Goal: Task Accomplishment & Management: Manage account settings

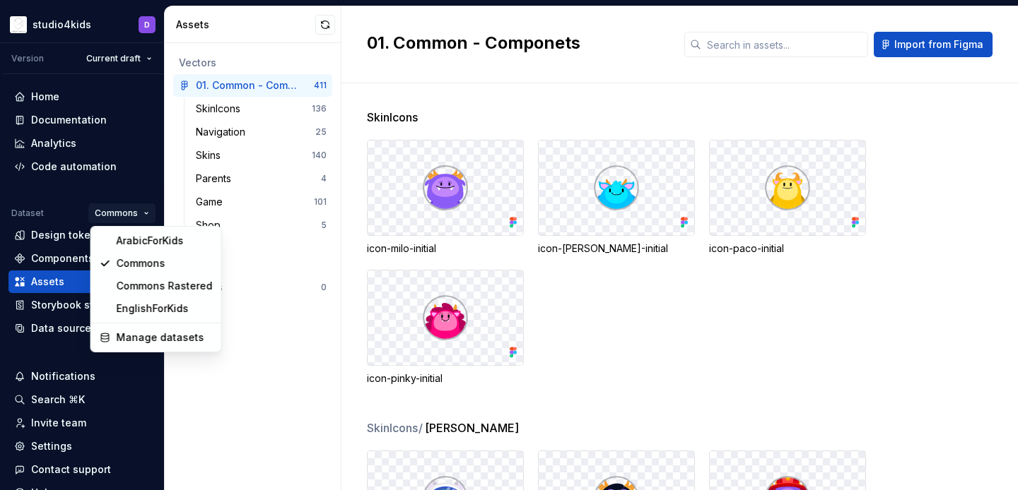
click at [267, 394] on html "studio4kids D Version Current draft Home Documentation Analytics Code automatio…" at bounding box center [509, 245] width 1018 height 490
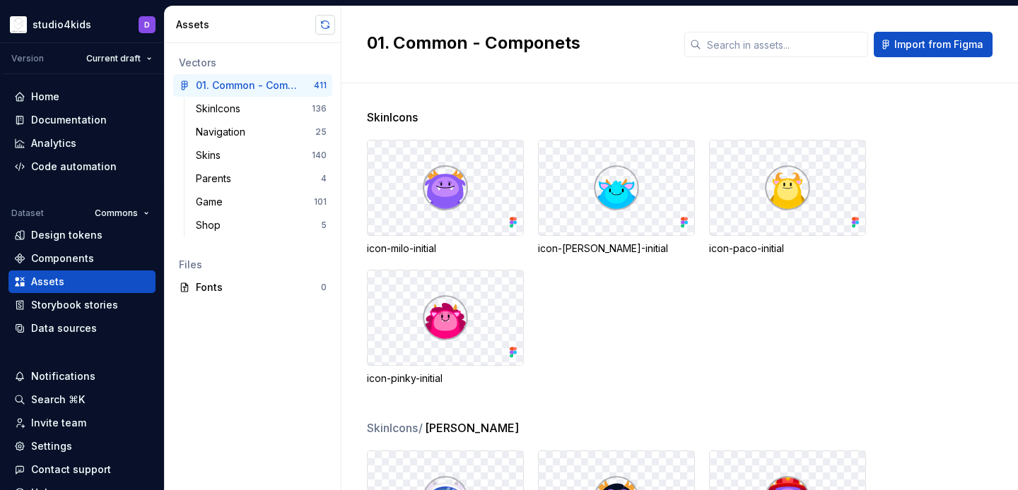
click at [321, 25] on button "button" at bounding box center [325, 25] width 20 height 20
click at [142, 211] on html "studio4kids D Version Current draft Home Documentation Analytics Code automatio…" at bounding box center [509, 245] width 1018 height 490
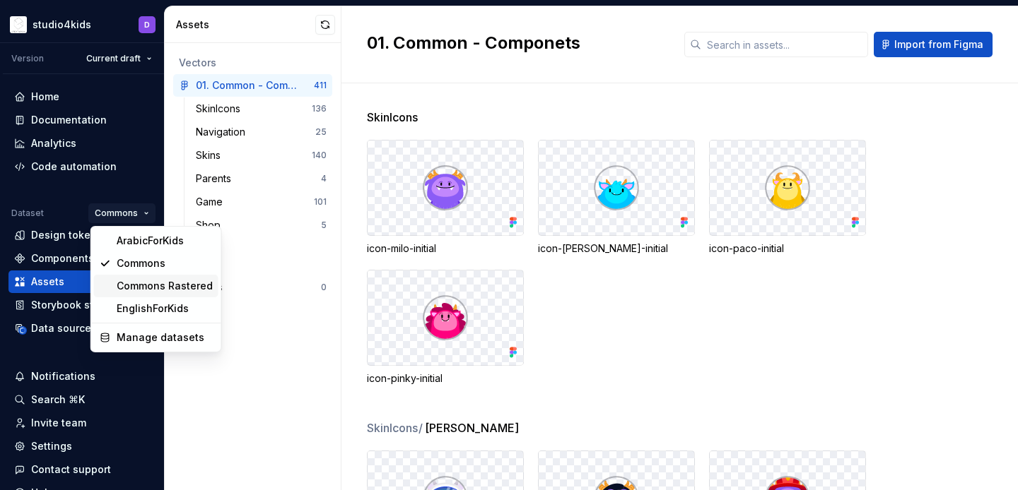
click at [158, 285] on div "Commons Rastered" at bounding box center [165, 286] width 96 height 14
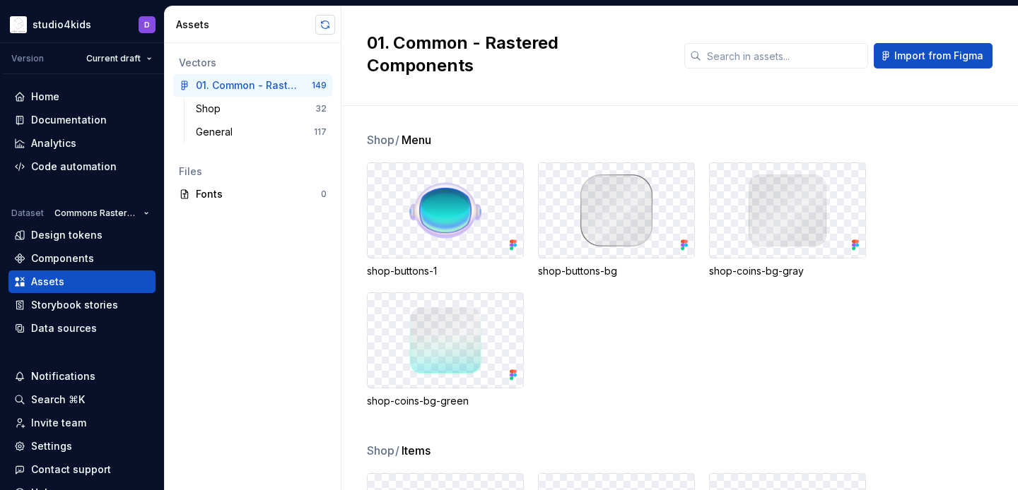
click at [325, 25] on button "button" at bounding box center [325, 25] width 20 height 20
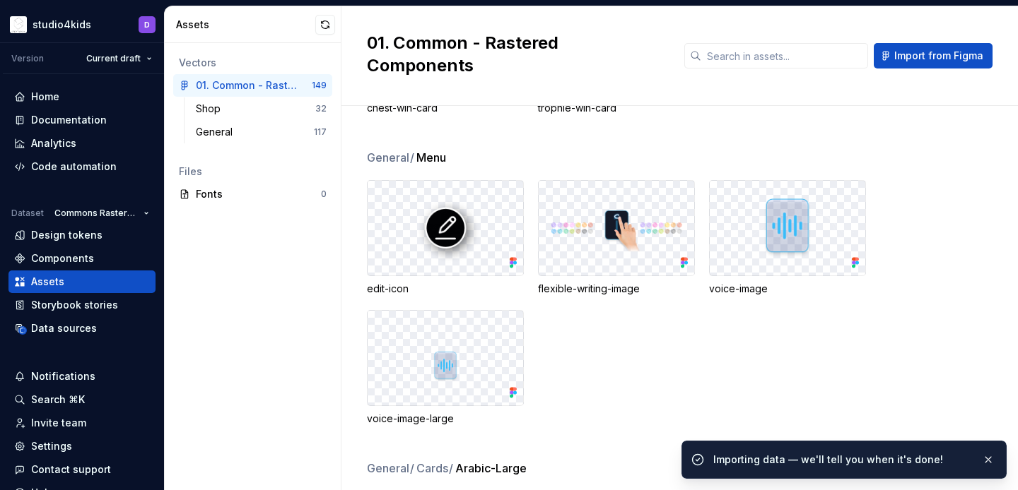
scroll to position [1947, 0]
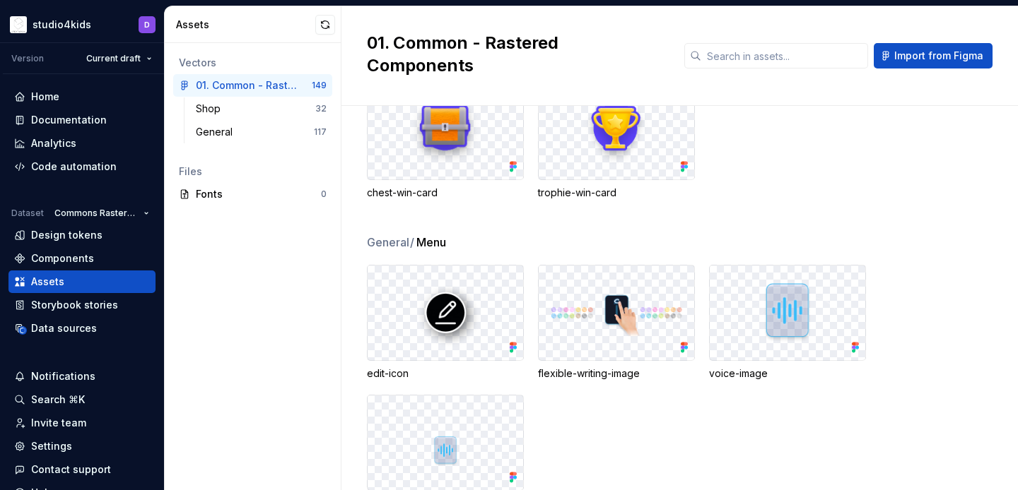
click at [419, 234] on span "Menu" at bounding box center [431, 242] width 30 height 17
click at [435, 284] on img at bounding box center [445, 313] width 133 height 72
click at [84, 162] on div "Code automation" at bounding box center [73, 167] width 85 height 14
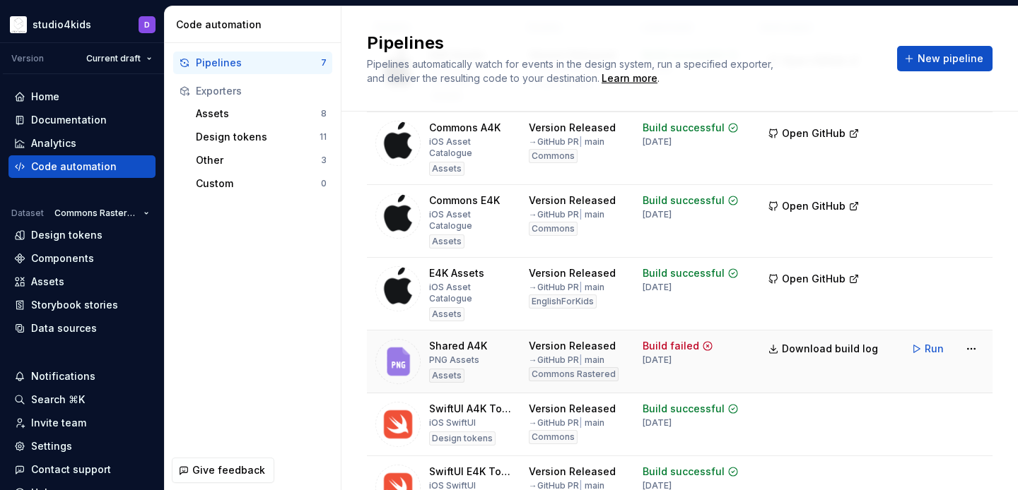
scroll to position [109, 0]
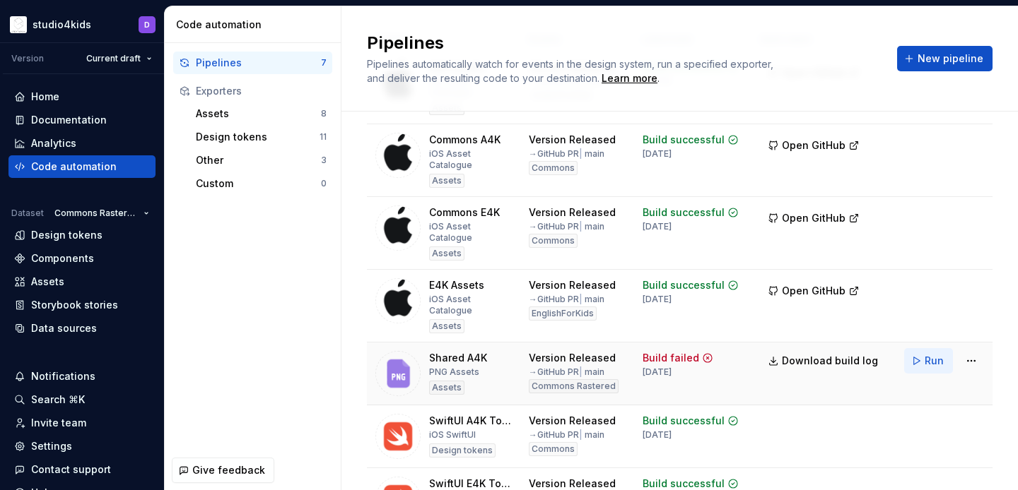
click at [936, 354] on span "Run" at bounding box center [933, 361] width 19 height 14
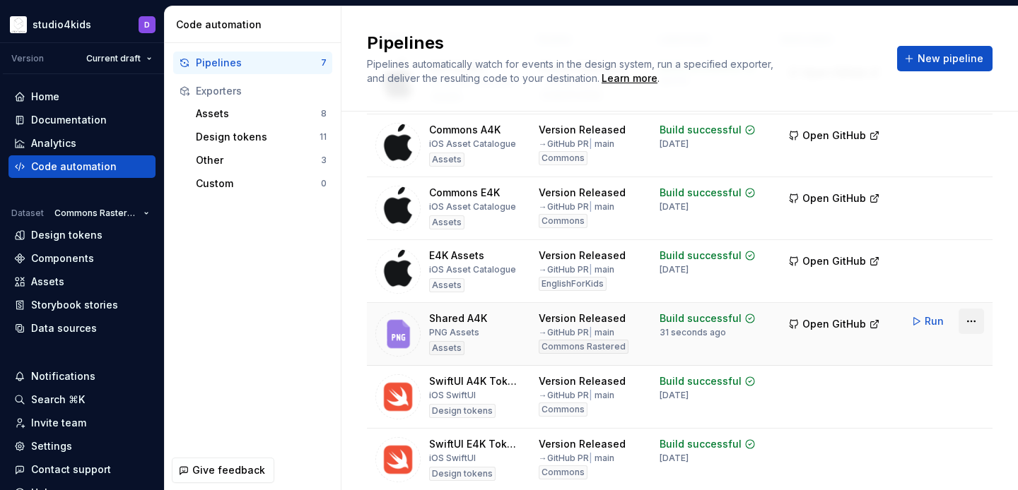
click at [966, 326] on html "studio4kids D Version Current draft Home Documentation Analytics Code automatio…" at bounding box center [509, 245] width 1018 height 490
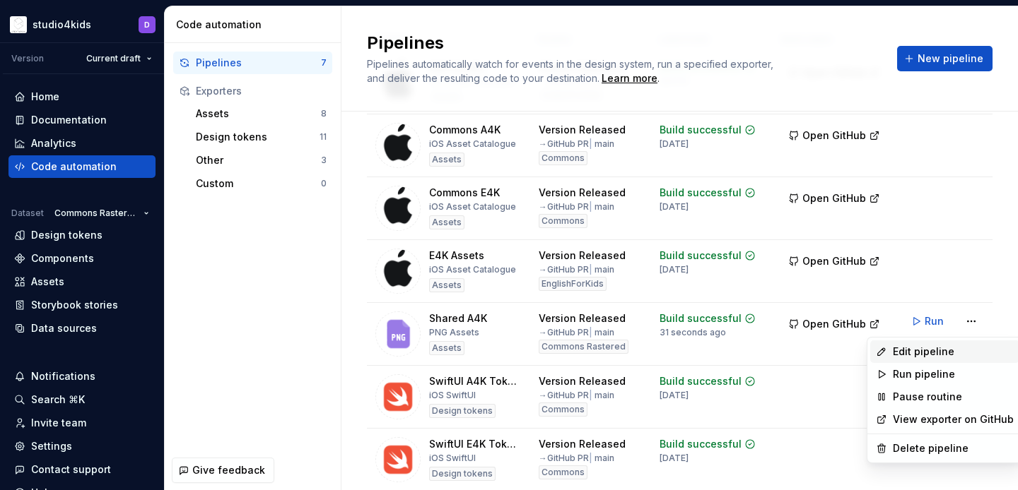
click at [898, 350] on div "Edit pipeline" at bounding box center [952, 352] width 121 height 14
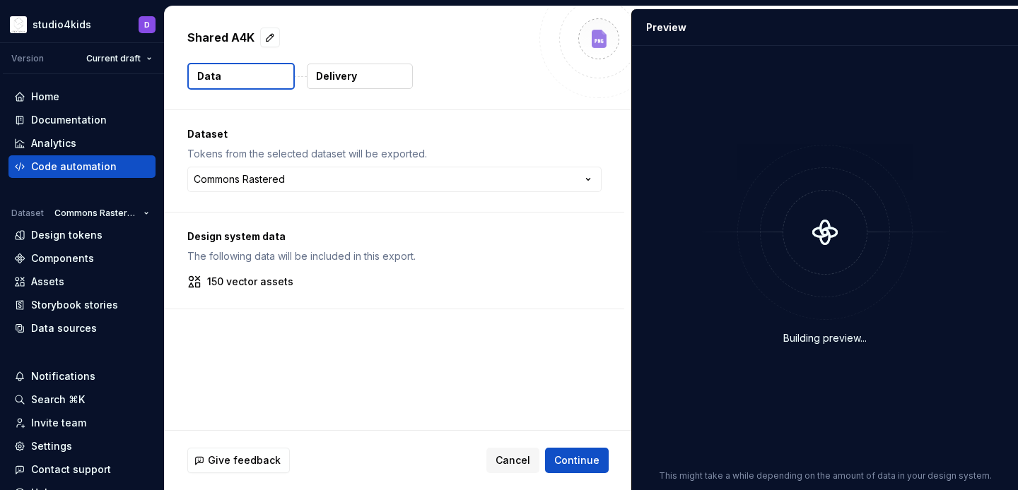
click at [214, 33] on p "Shared A4K" at bounding box center [220, 37] width 67 height 17
copy div "Shared A4K"
click at [264, 40] on button "button" at bounding box center [270, 38] width 20 height 20
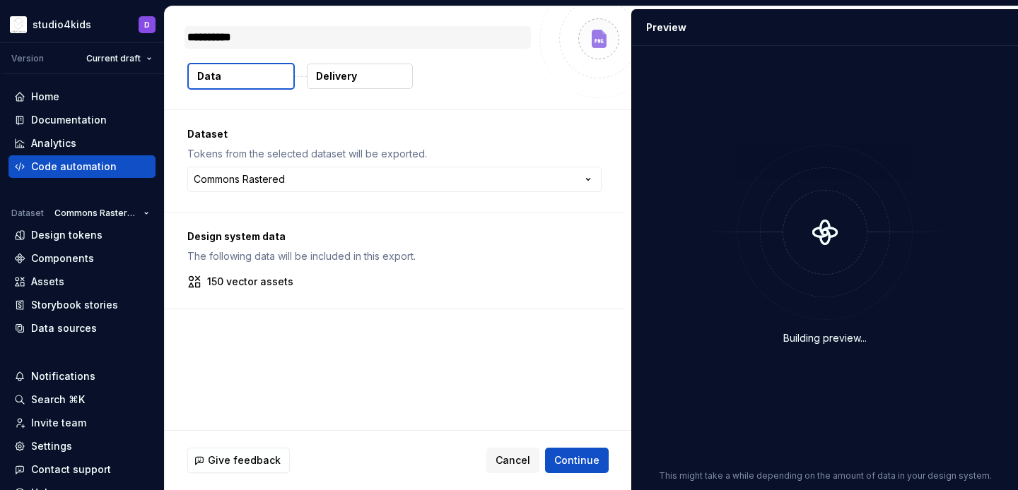
click at [232, 42] on textarea "**********" at bounding box center [357, 37] width 346 height 23
click at [346, 81] on p "Delivery" at bounding box center [336, 76] width 41 height 14
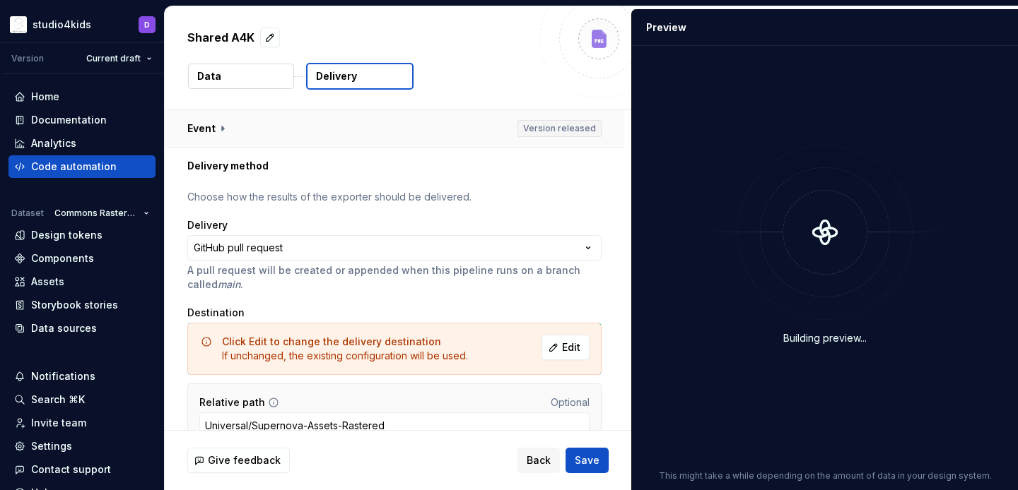
click at [203, 124] on button "button" at bounding box center [394, 128] width 459 height 37
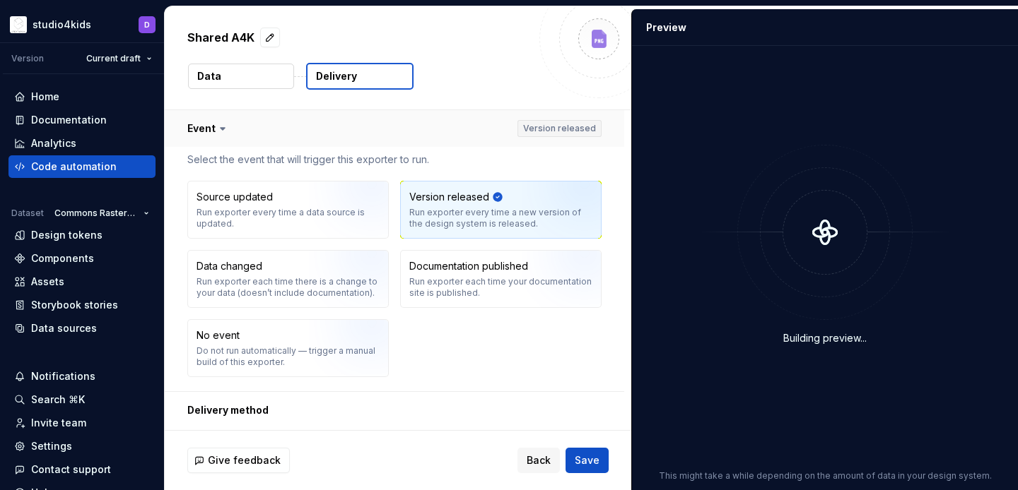
click at [204, 123] on button "button" at bounding box center [394, 128] width 459 height 37
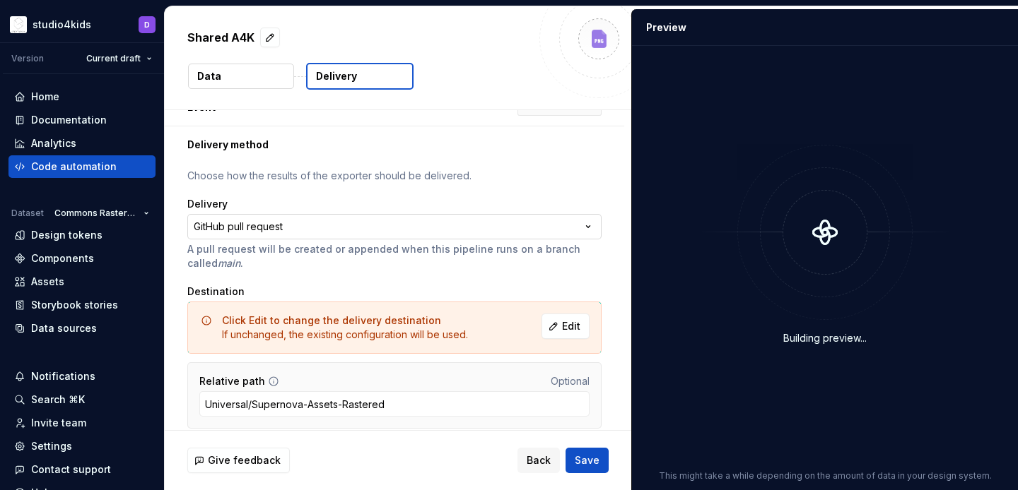
scroll to position [72, 0]
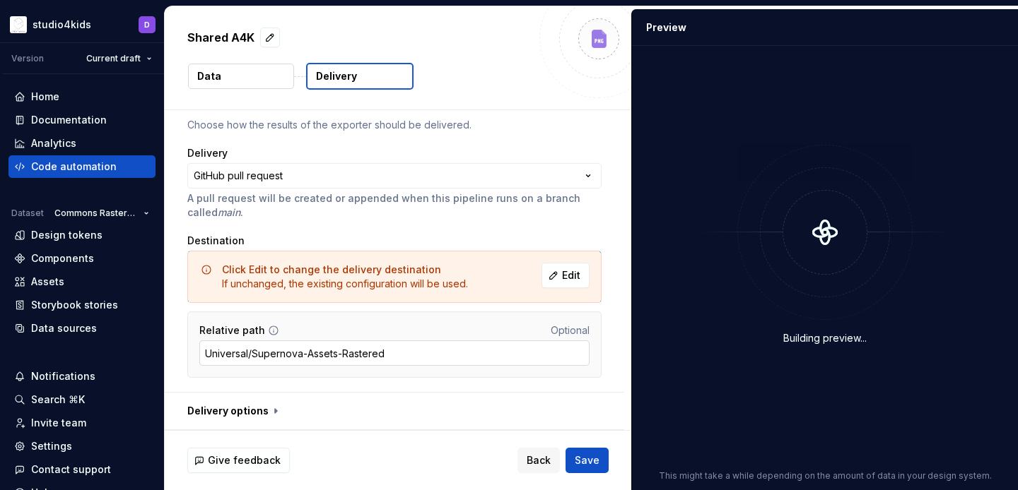
click at [274, 355] on input "Universal/Supernova-Assets-Rastered" at bounding box center [394, 353] width 390 height 25
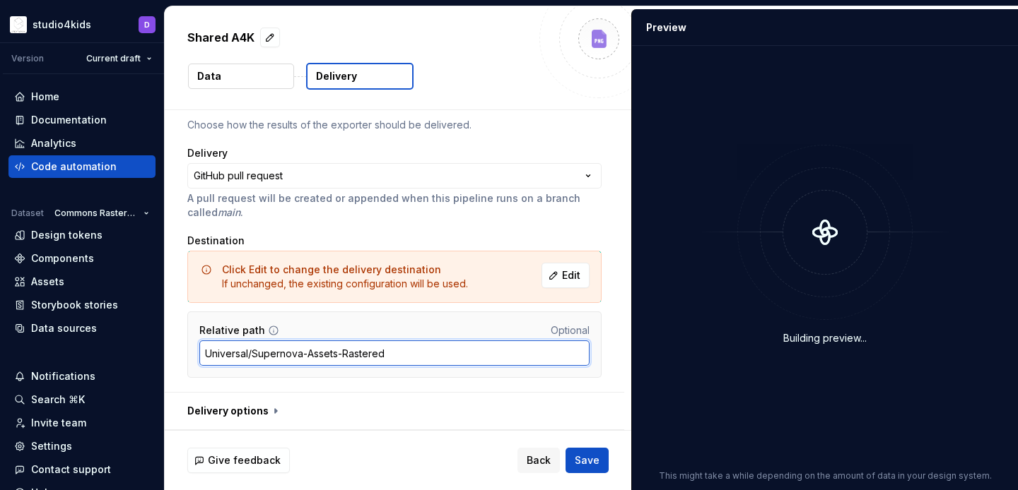
click at [274, 355] on input "Universal/Supernova-Assets-Rastered" at bounding box center [394, 353] width 390 height 25
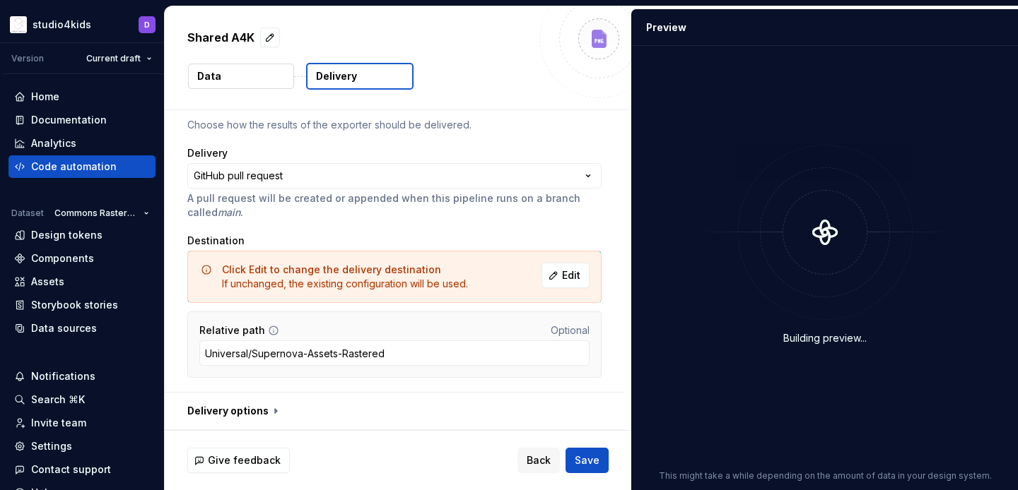
click at [316, 223] on div "**********" at bounding box center [394, 252] width 414 height 269
click at [235, 418] on button "button" at bounding box center [394, 411] width 459 height 37
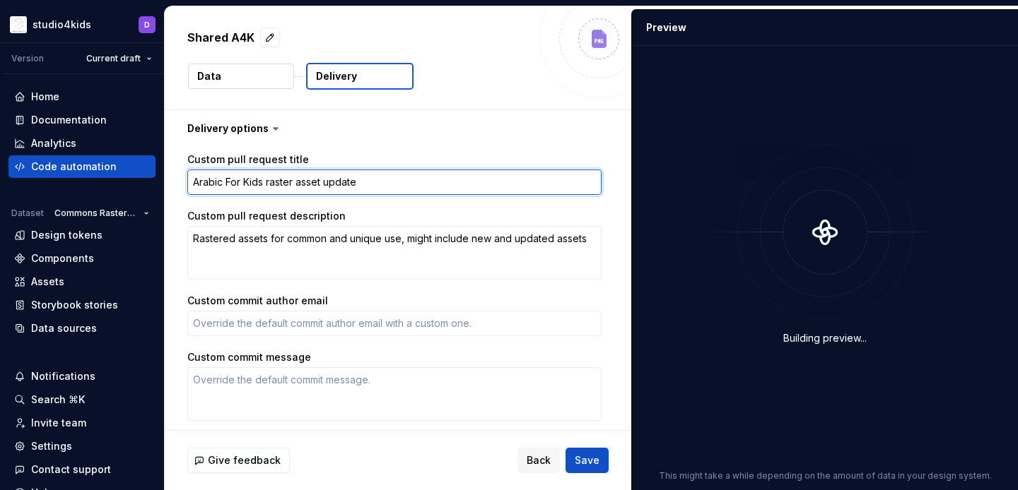
click at [243, 186] on textarea "Arabic For Kids raster asset update" at bounding box center [394, 182] width 414 height 25
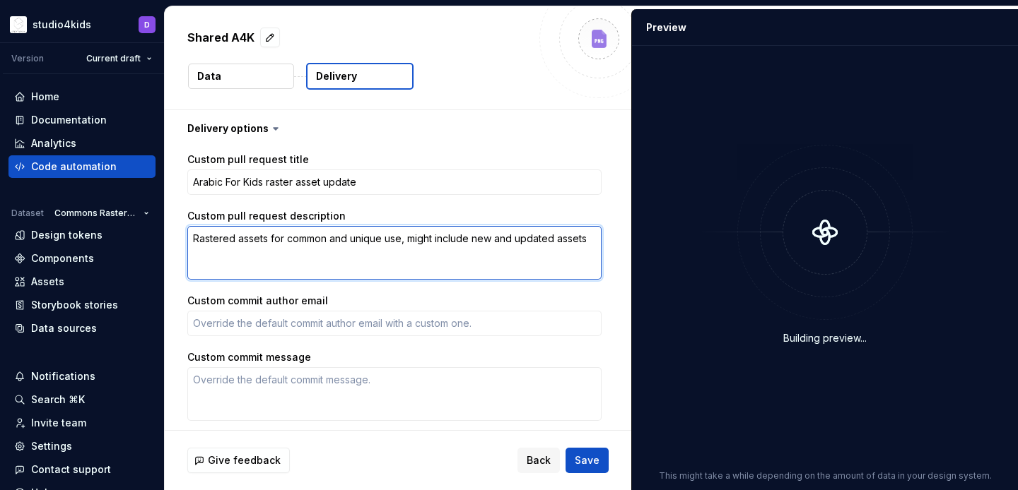
click at [261, 242] on textarea "Rastered assets for common and unique use, might include new and updated assets" at bounding box center [394, 253] width 414 height 54
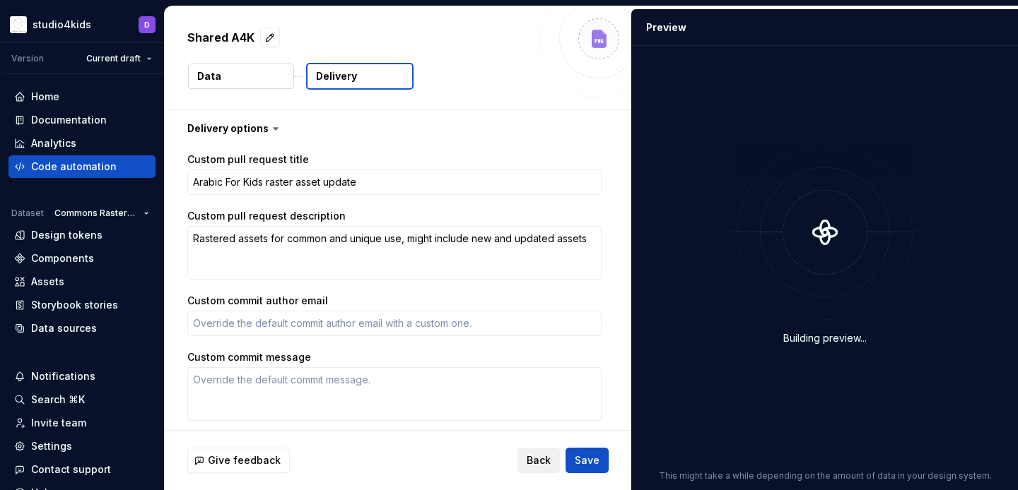
click at [542, 452] on button "Back" at bounding box center [538, 460] width 42 height 25
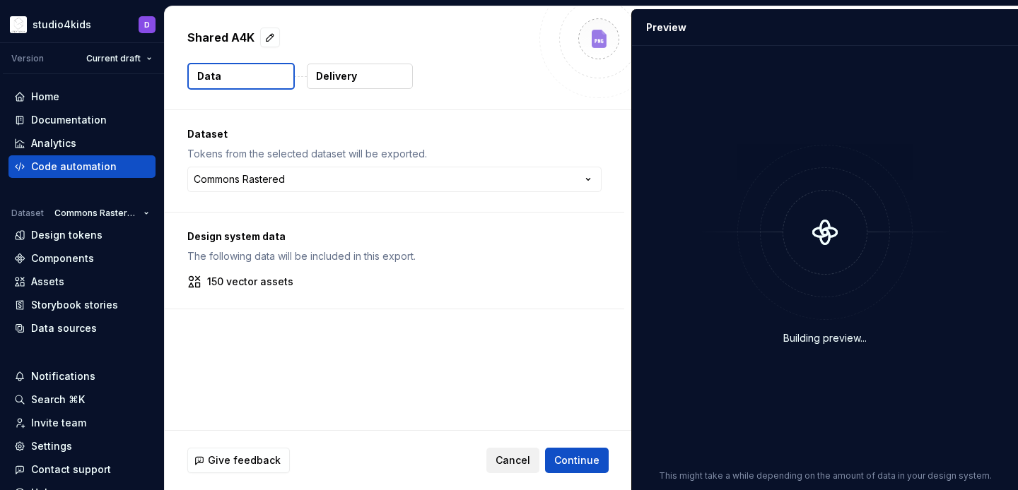
click at [517, 453] on button "Cancel" at bounding box center [512, 460] width 53 height 25
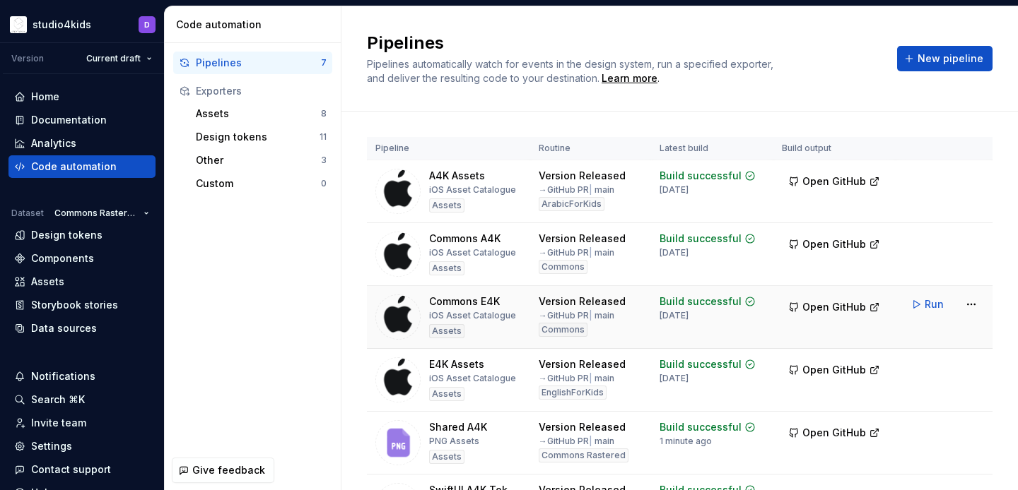
scroll to position [163, 0]
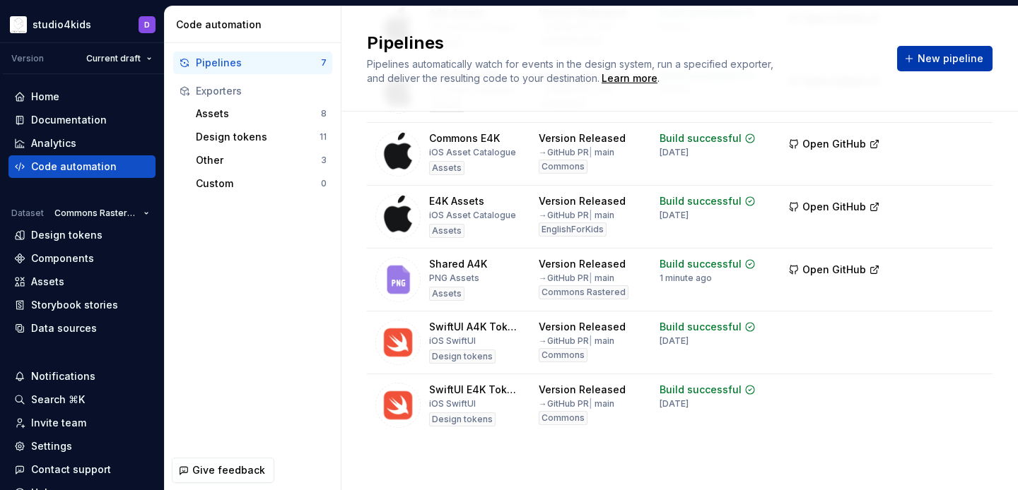
click at [943, 59] on span "New pipeline" at bounding box center [950, 59] width 66 height 14
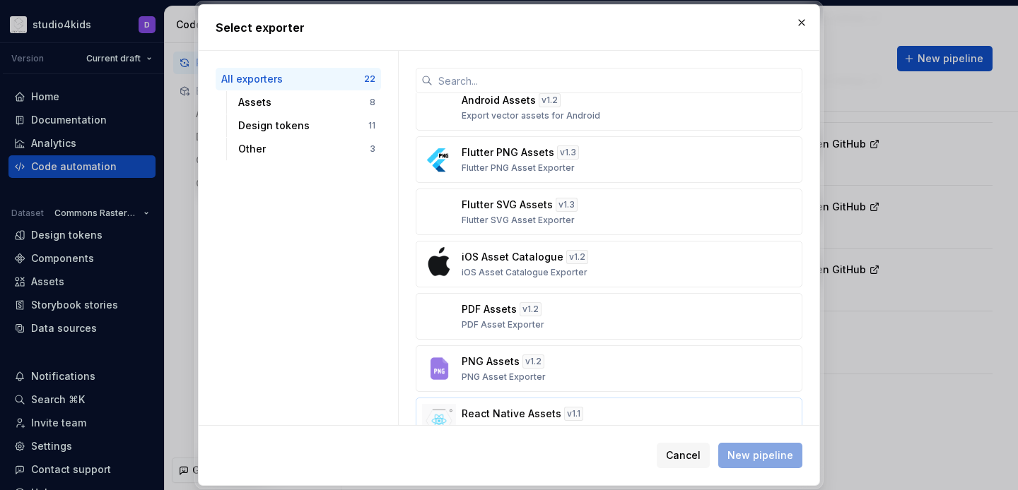
scroll to position [42, 0]
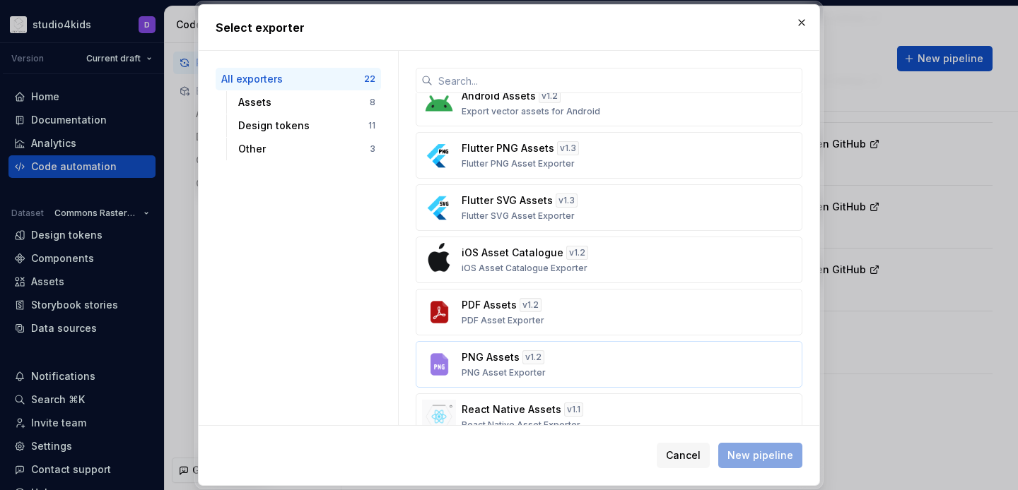
click at [590, 371] on div "PNG Assets v 1.2 PNG Asset Exporter" at bounding box center [604, 364] width 286 height 28
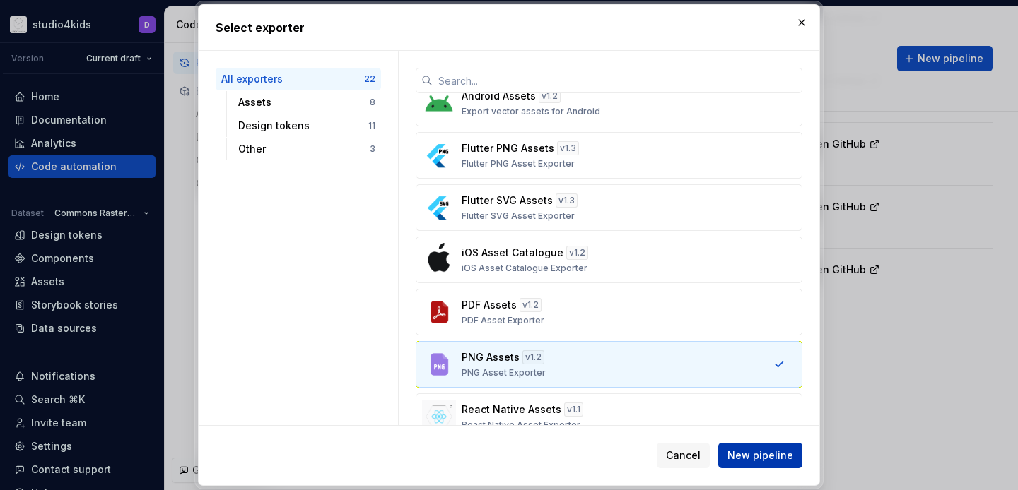
click at [748, 453] on span "New pipeline" at bounding box center [760, 456] width 66 height 14
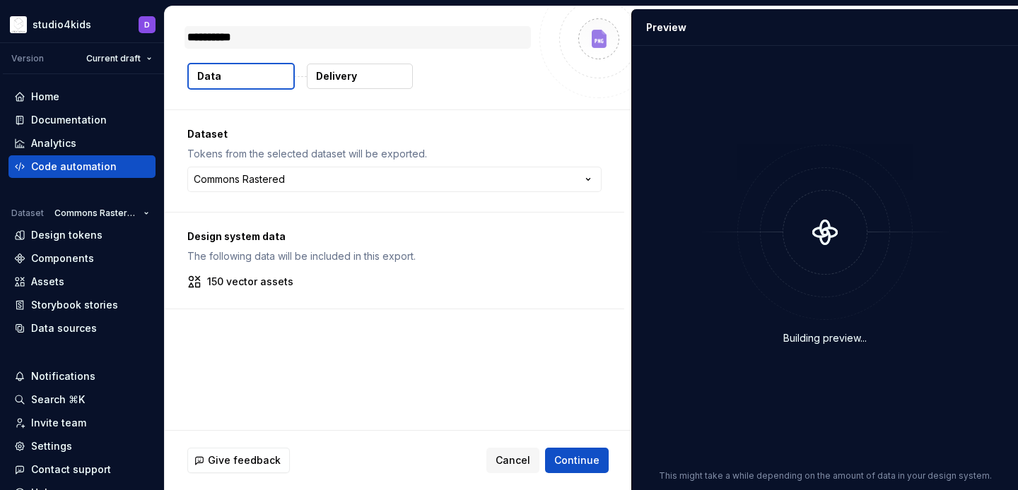
click at [382, 37] on textarea "**********" at bounding box center [357, 37] width 346 height 23
type textarea "*"
type textarea "**********"
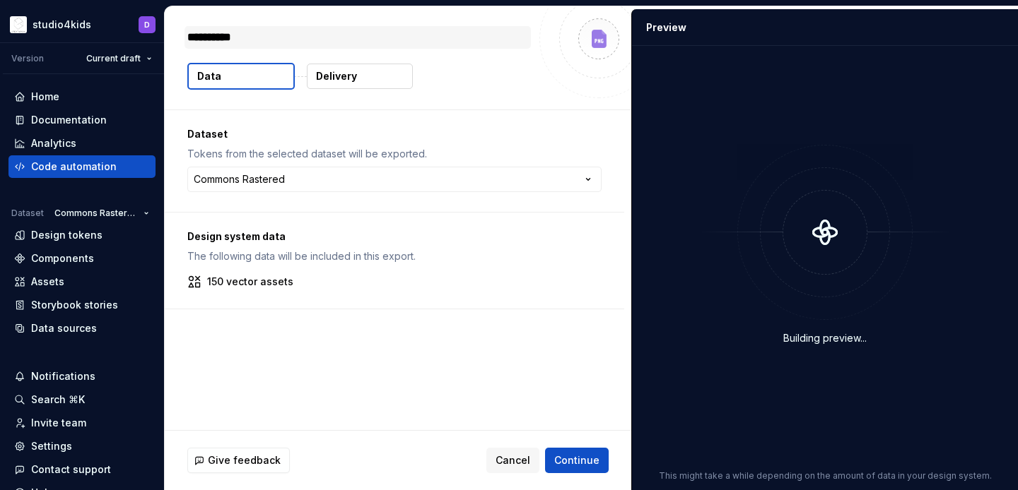
click at [232, 43] on textarea "**********" at bounding box center [357, 37] width 346 height 23
click at [237, 40] on textarea "**********" at bounding box center [357, 37] width 346 height 23
type textarea "*"
type textarea "*********"
type textarea "*"
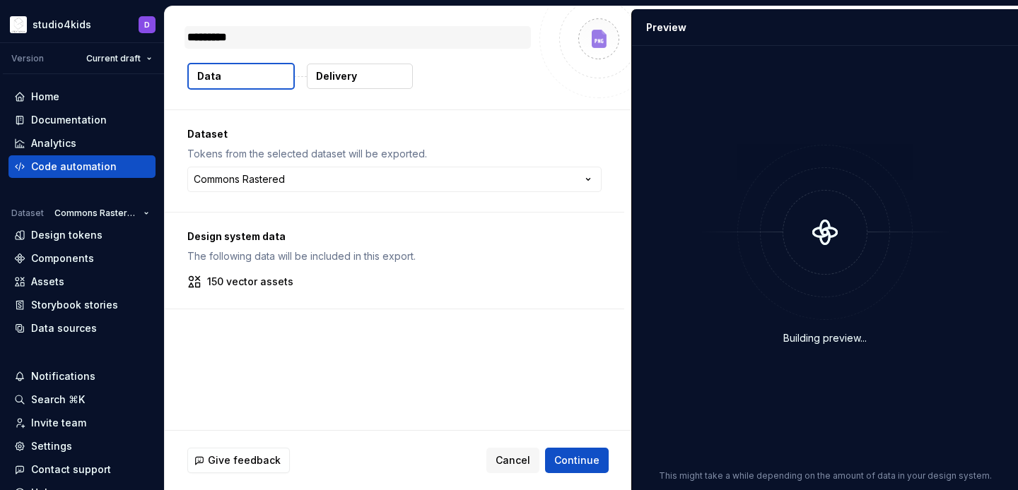
type textarea "**********"
click at [329, 79] on p "Delivery" at bounding box center [336, 76] width 41 height 14
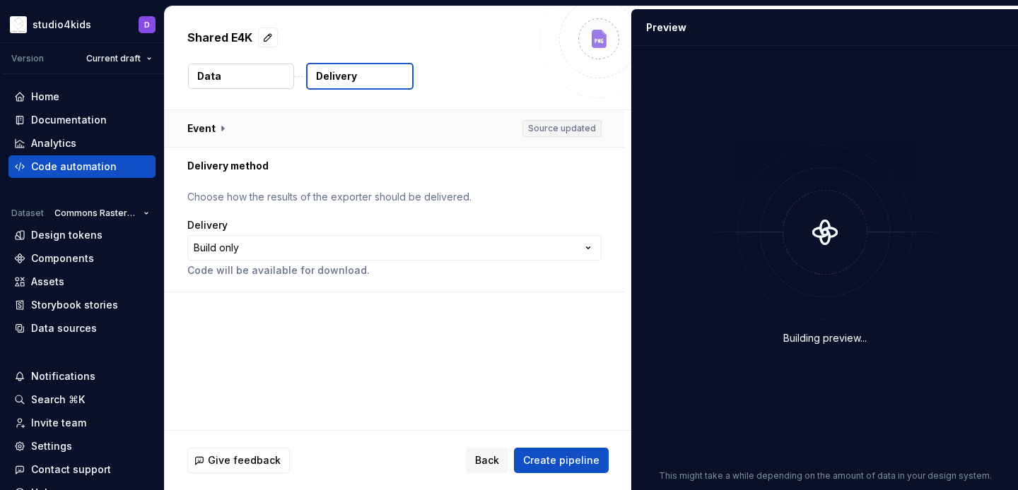
click at [254, 129] on button "button" at bounding box center [394, 128] width 459 height 37
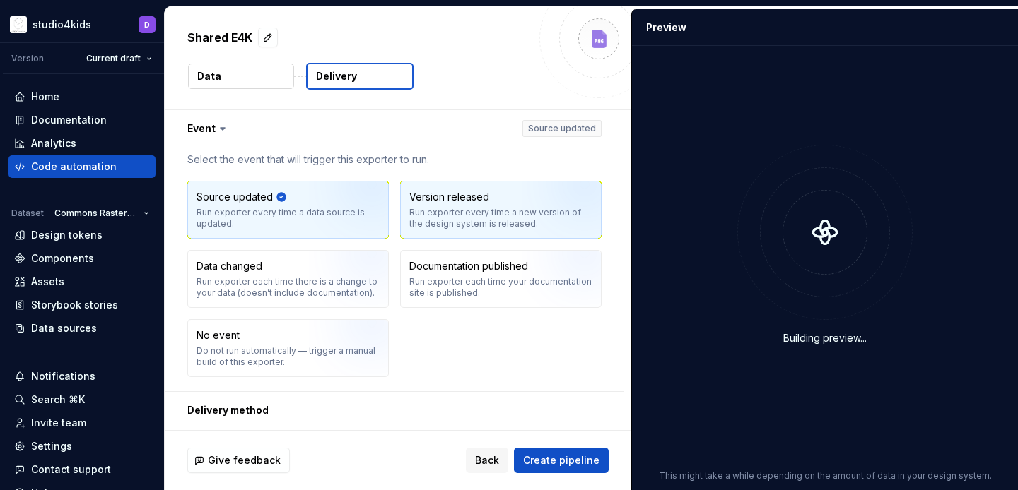
click at [449, 208] on div "Run exporter every time a new version of the design system is released." at bounding box center [500, 218] width 183 height 23
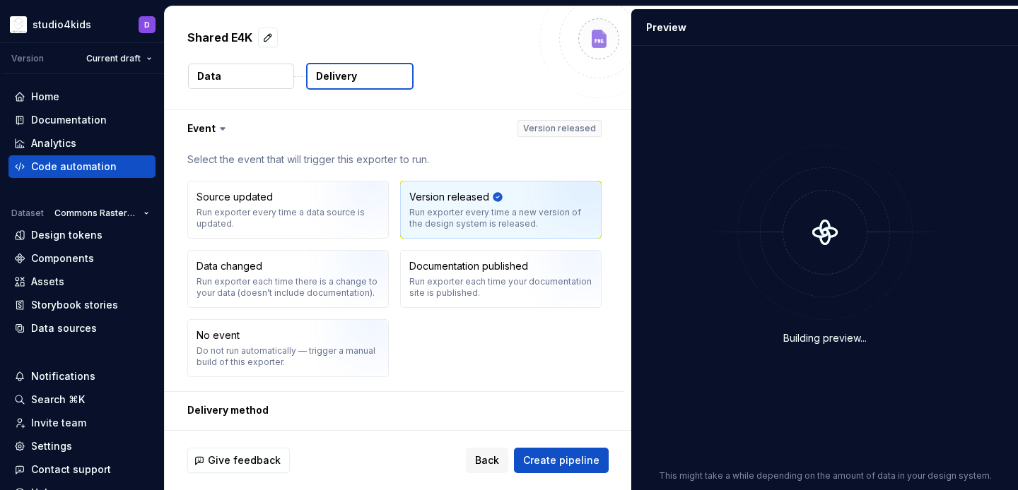
scroll to position [107, 0]
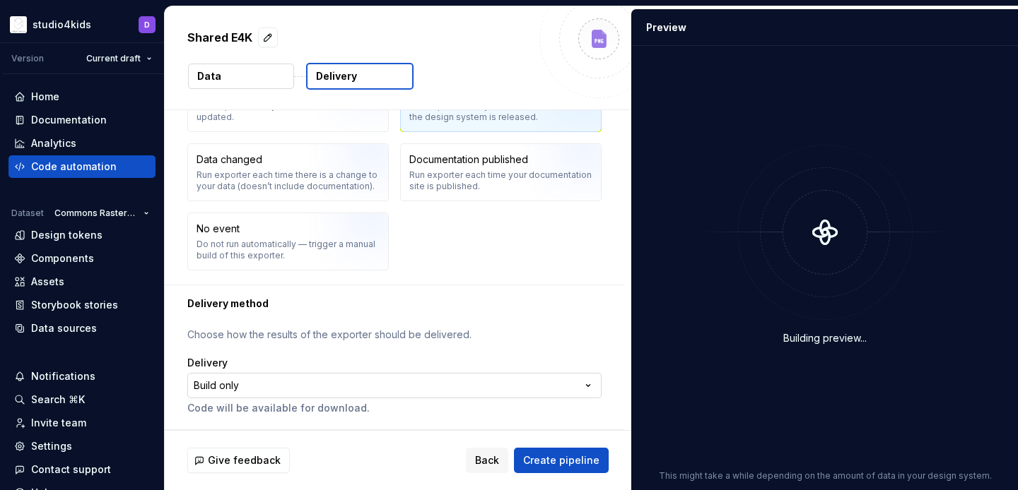
click at [295, 386] on html "**********" at bounding box center [509, 245] width 1018 height 490
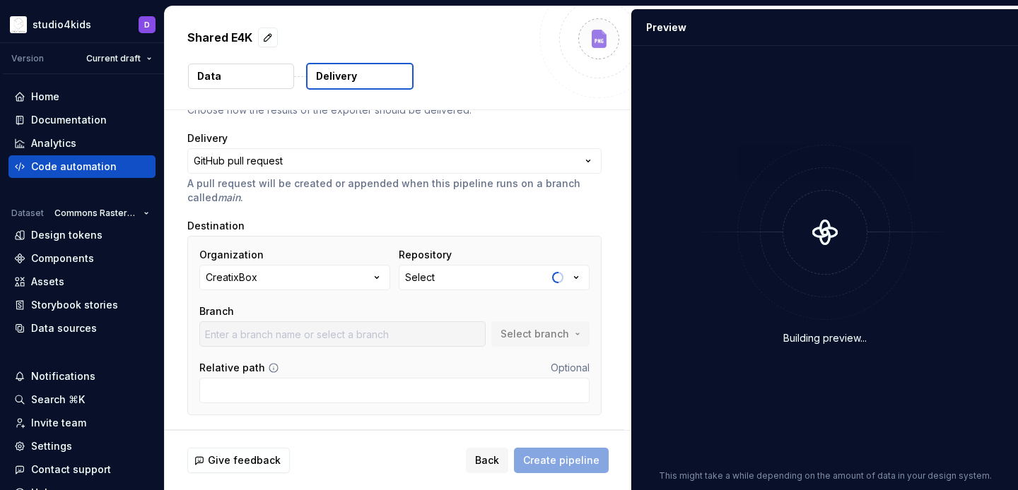
scroll to position [124, 0]
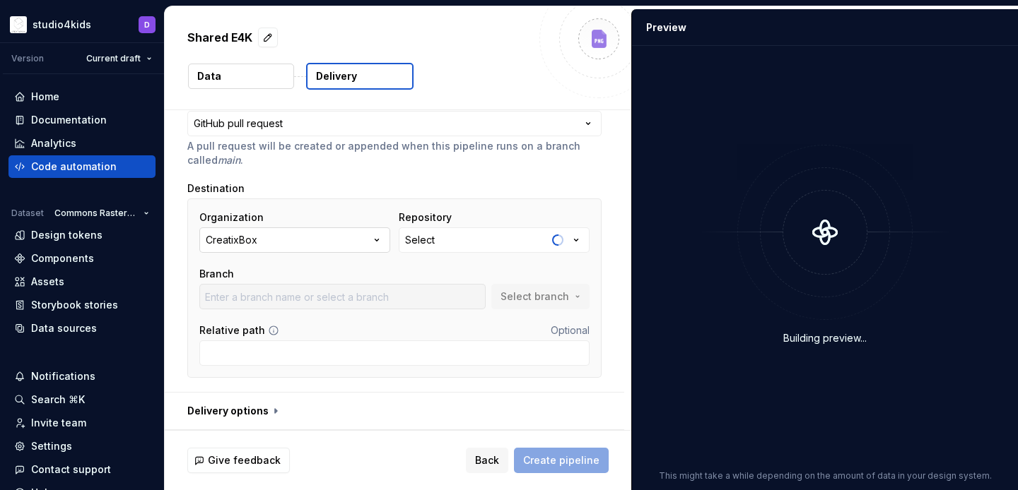
click at [295, 241] on button "CreatixBox" at bounding box center [294, 240] width 191 height 25
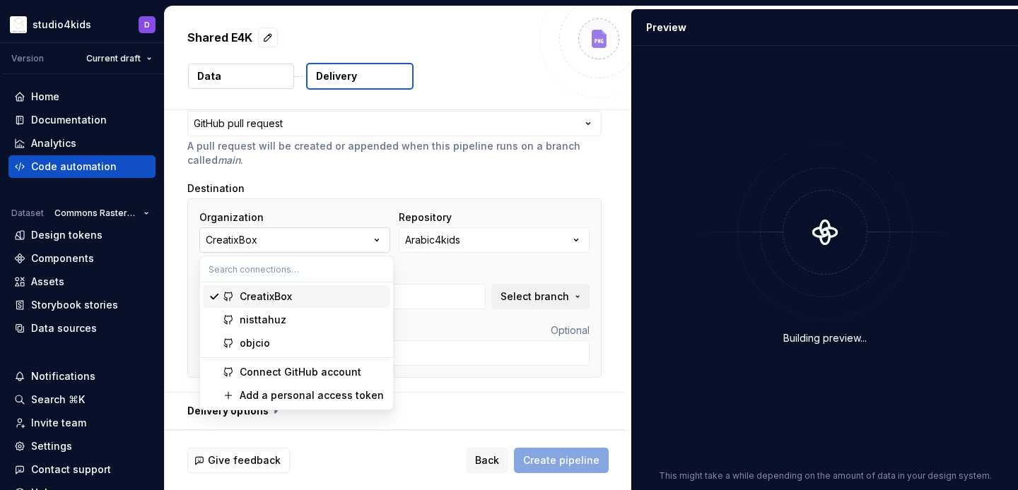
type input "develop"
click at [297, 318] on div "nisttahuz" at bounding box center [312, 320] width 145 height 14
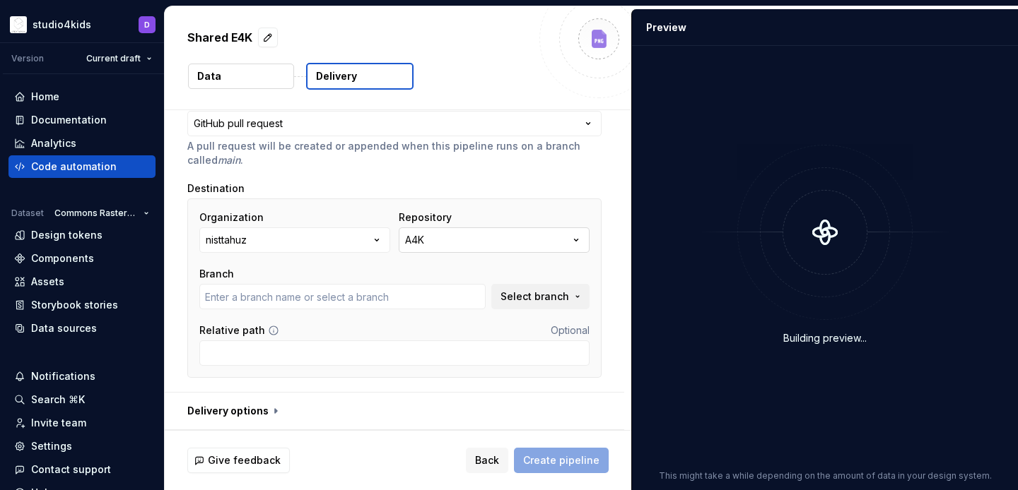
click at [443, 242] on button "A4K" at bounding box center [494, 240] width 191 height 25
type input "main"
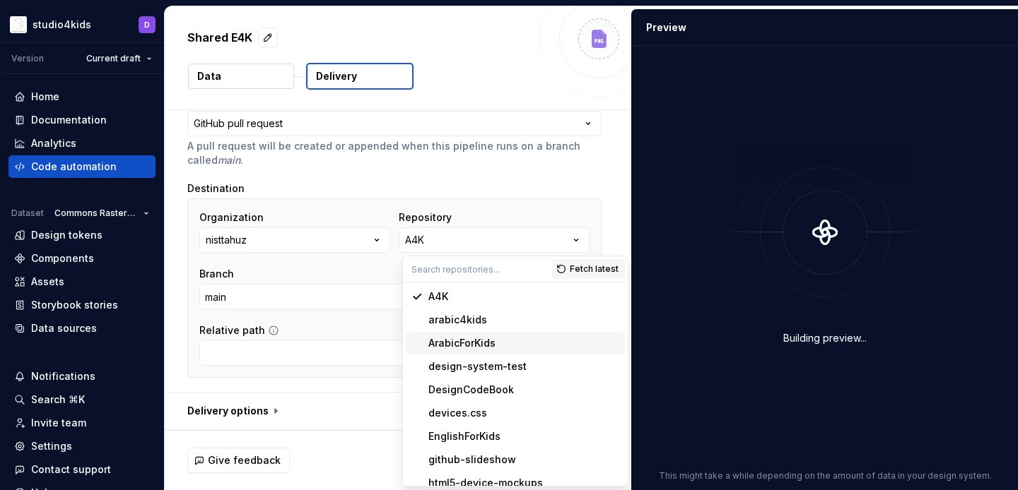
click at [459, 336] on div "ArabicForKids" at bounding box center [461, 343] width 67 height 14
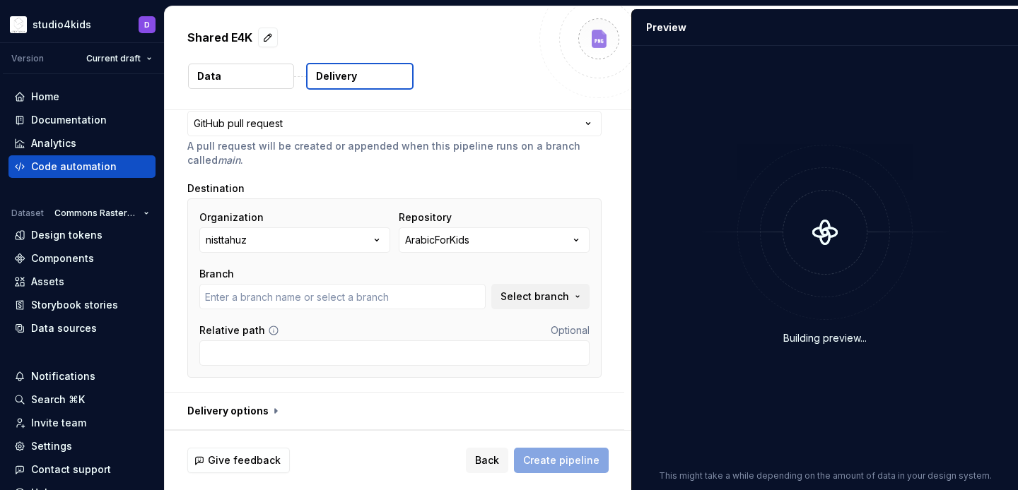
type input "main"
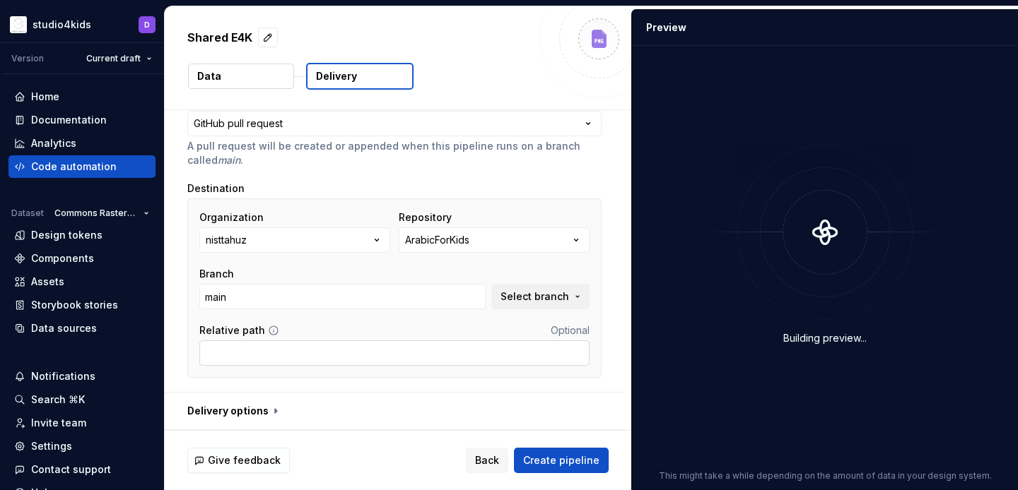
click at [431, 352] on input "Relative path" at bounding box center [394, 353] width 390 height 25
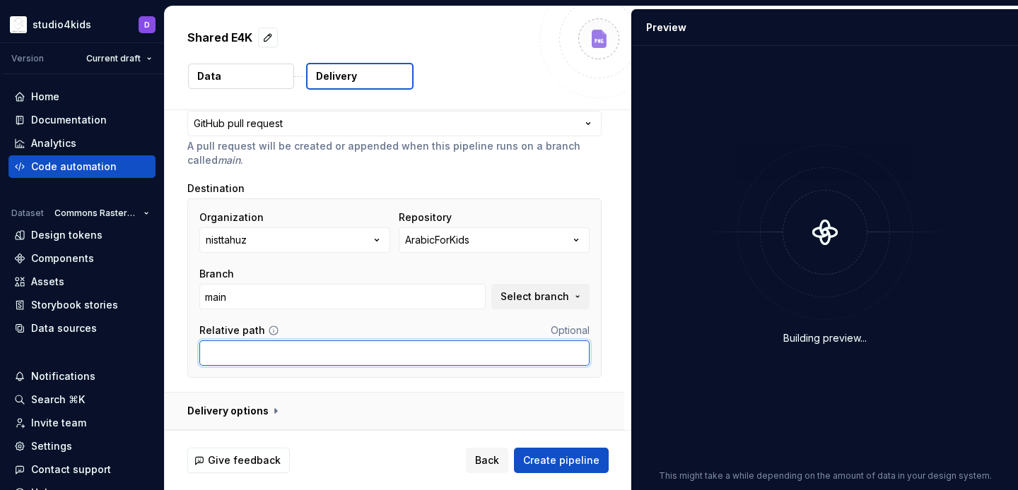
paste input "Universal/Supernova-Assets-Rastered"
type input "Universal/Supernova-Assets-Rastered"
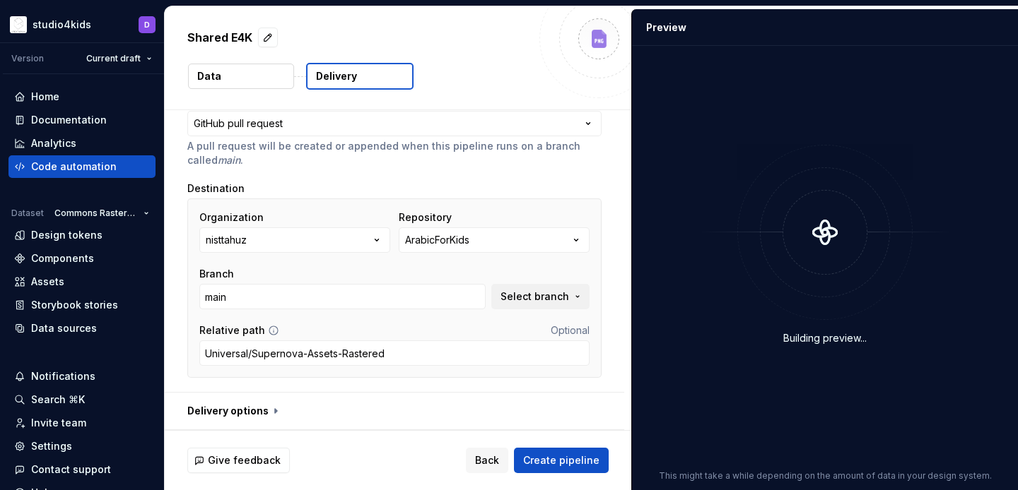
click at [419, 377] on div "Organization nisttahuz Repository ArabicForKids Branch main Select branch Relat…" at bounding box center [394, 288] width 414 height 179
click at [268, 417] on button "button" at bounding box center [394, 411] width 459 height 37
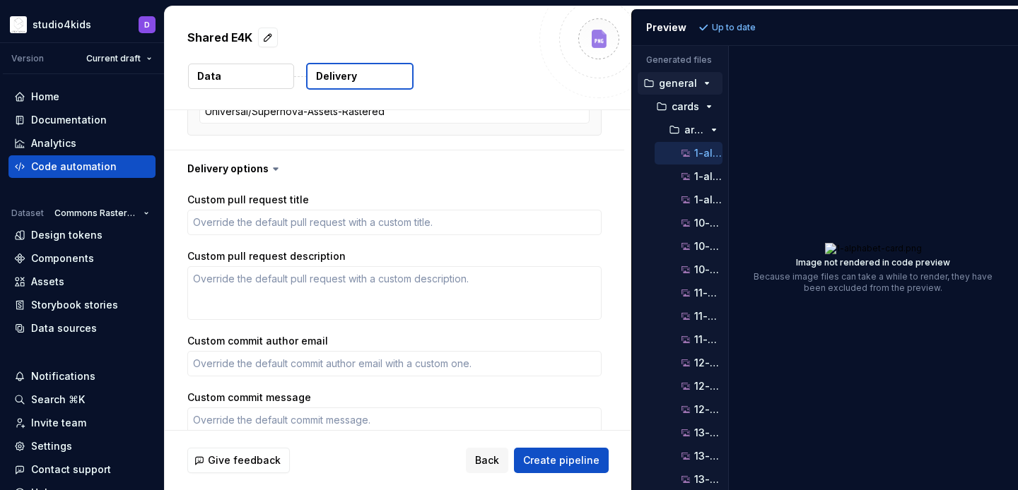
scroll to position [326, 0]
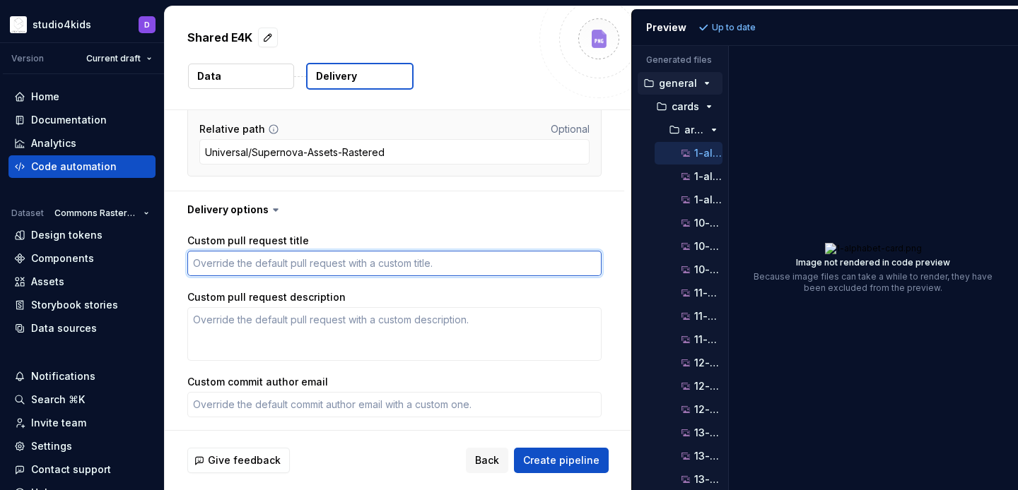
click at [387, 263] on textarea "Custom pull request title" at bounding box center [394, 263] width 414 height 25
paste textarea "Arabic For Kids raster asset update"
type textarea "*"
type textarea "Arabic For Kids raster asset update"
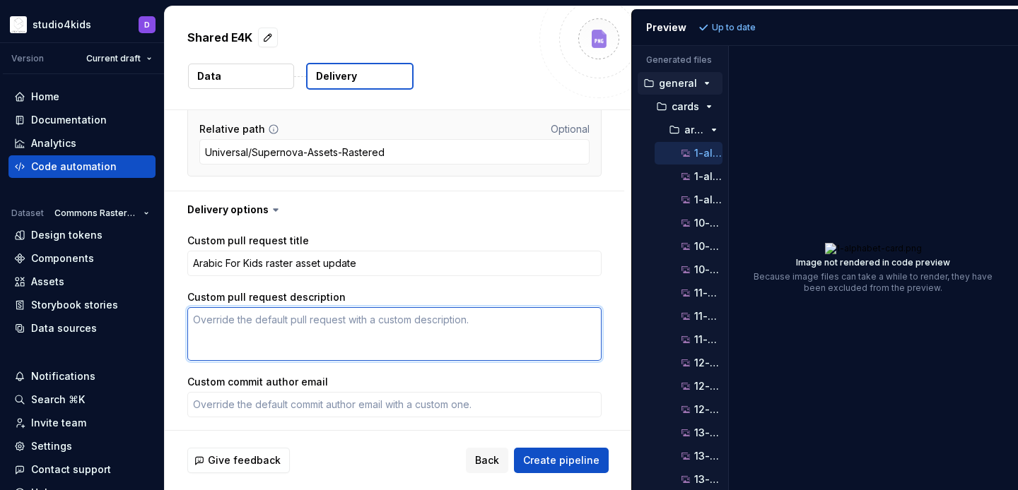
click at [456, 329] on textarea "Custom pull request description" at bounding box center [394, 334] width 414 height 54
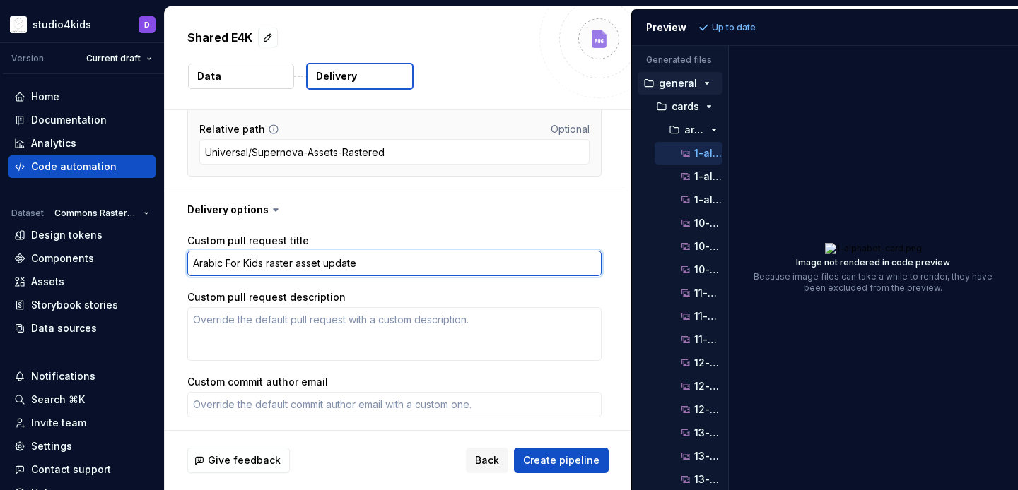
click at [204, 260] on textarea "Arabic For Kids raster asset update" at bounding box center [394, 263] width 414 height 25
type textarea "*"
type textarea "e For Kids raster asset update"
type textarea "*"
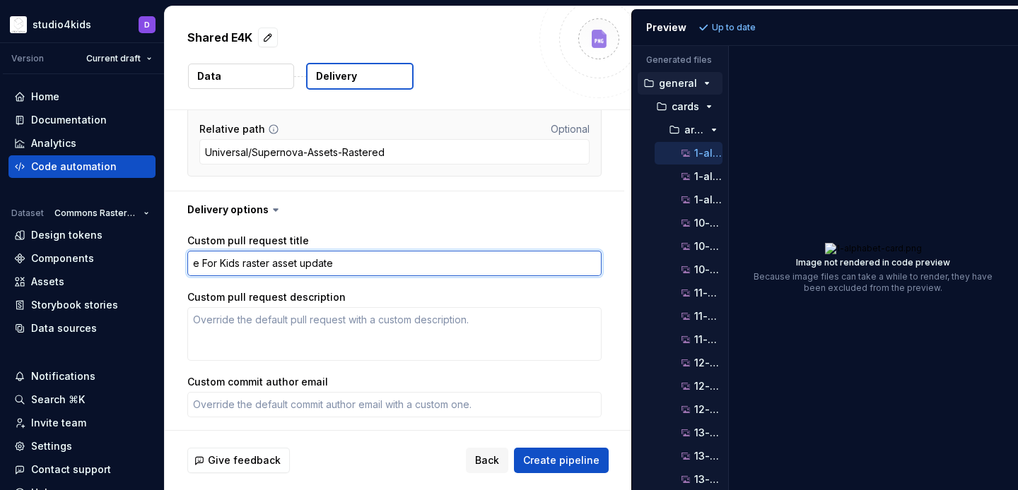
type textarea "For Kids raster asset update"
type textarea "*"
type textarea "E For Kids raster asset update"
type textarea "*"
type textarea "En For Kids raster asset update"
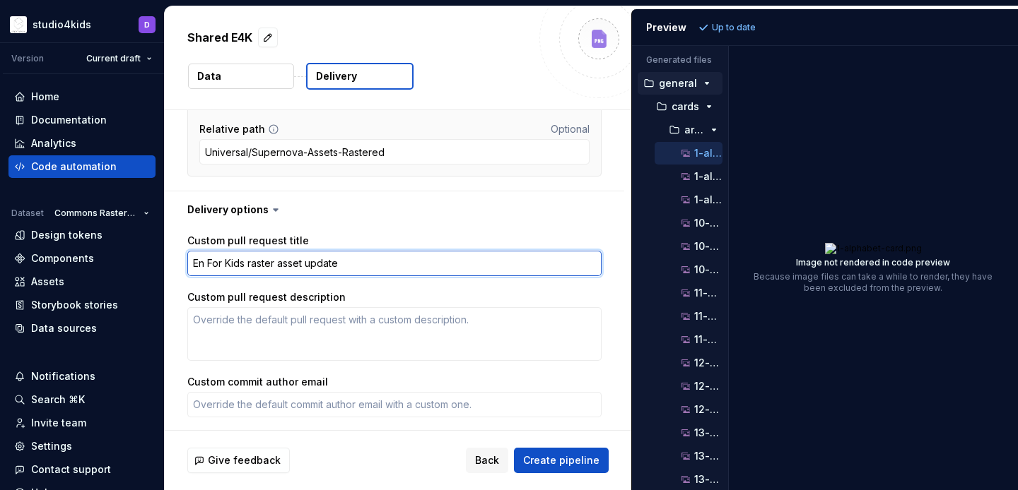
type textarea "*"
type textarea "Eng For Kids raster asset update"
type textarea "*"
type textarea "Engl For Kids raster asset update"
type textarea "*"
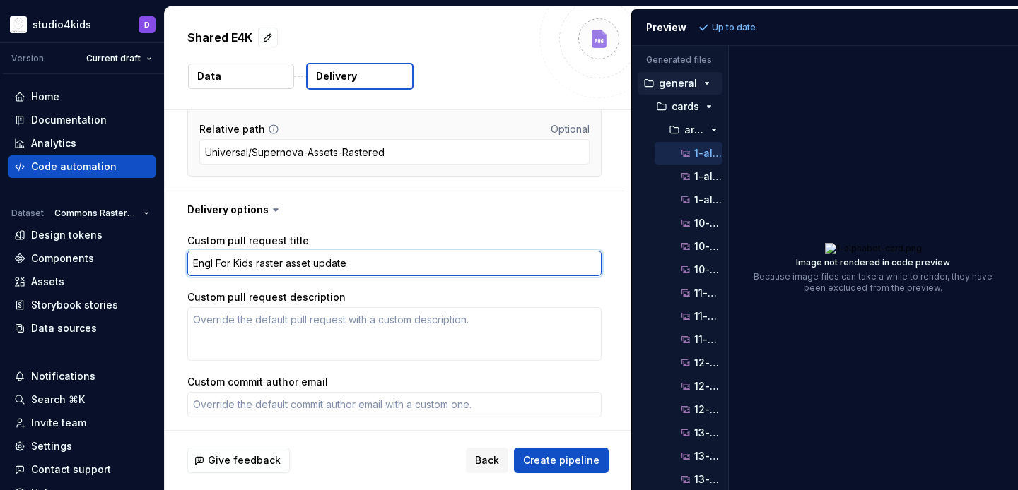
type textarea "Engli For Kids raster asset update"
type textarea "*"
type textarea "Englis For Kids raster asset update"
type textarea "*"
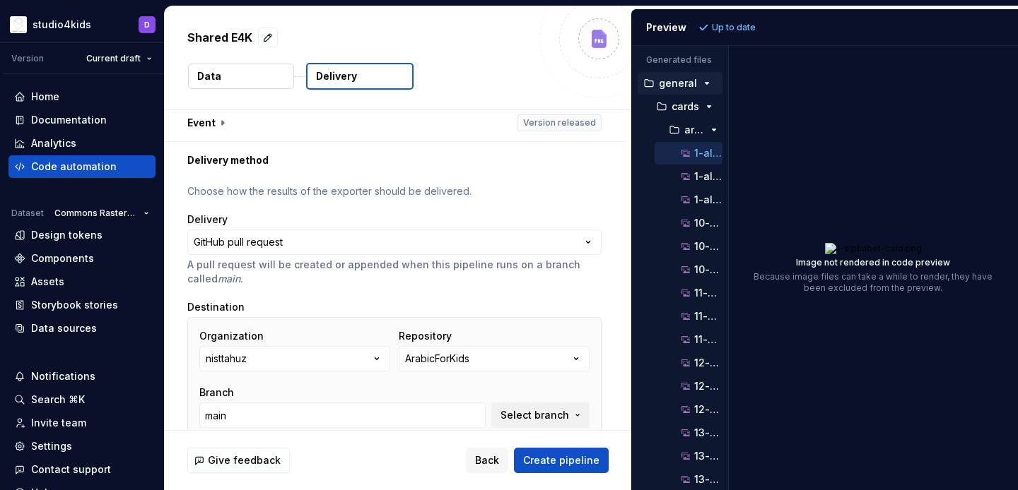
scroll to position [0, 0]
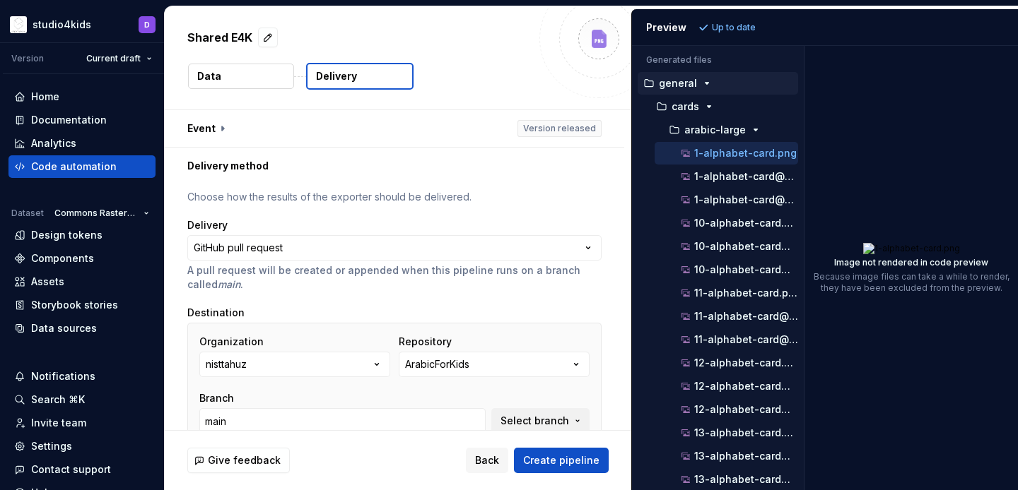
click at [803, 261] on div "Generated files Accessibility guide for tree . Navigate the tree with the arrow…" at bounding box center [825, 268] width 386 height 444
type textarea "English For Kids raster asset update"
click at [692, 135] on p "arabic-large" at bounding box center [714, 129] width 61 height 11
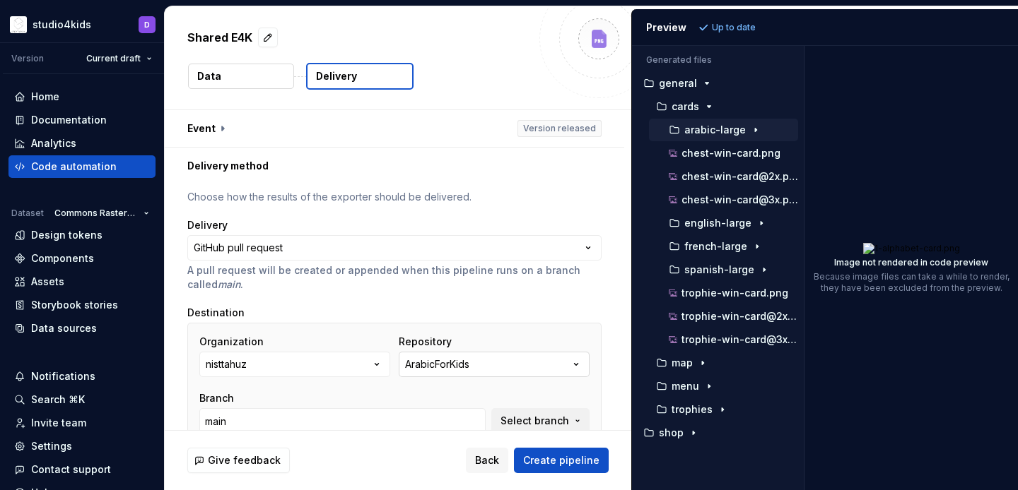
scroll to position [97, 0]
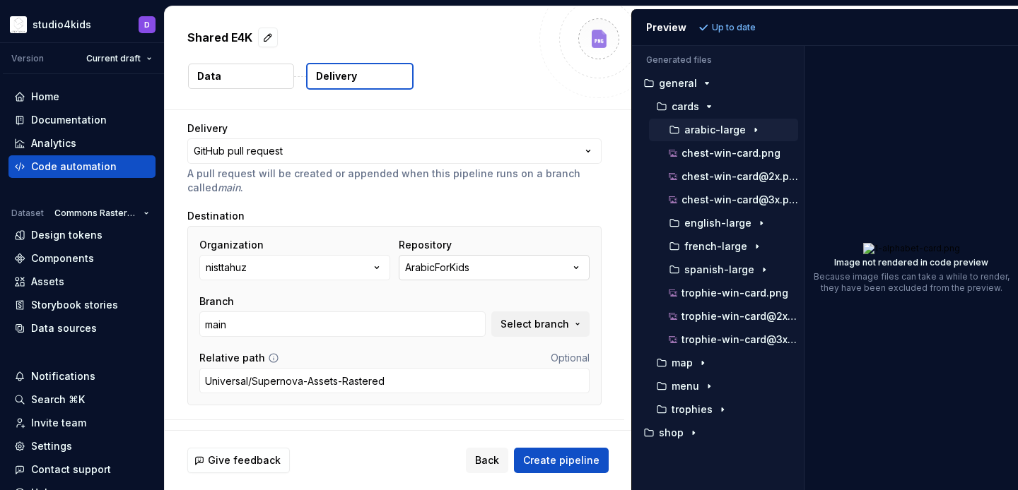
click at [435, 267] on div "ArabicForKids" at bounding box center [437, 268] width 64 height 14
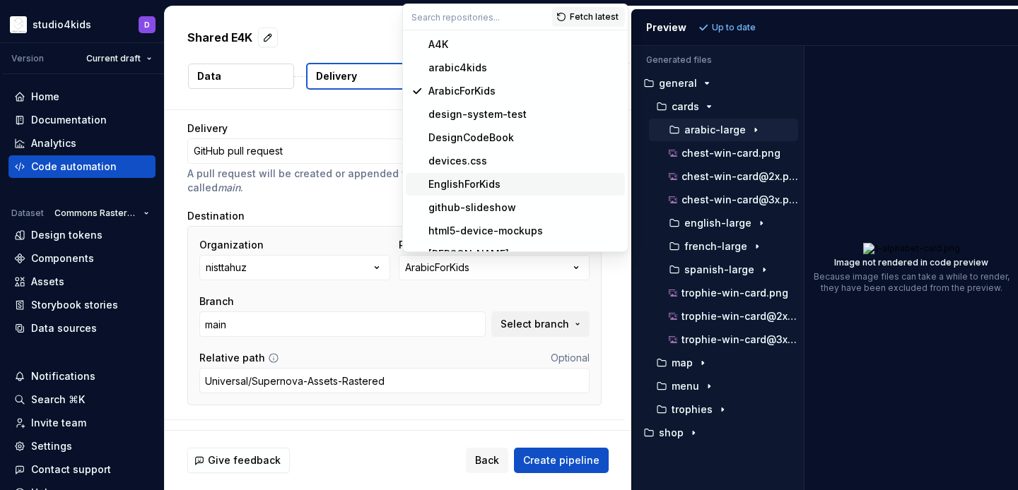
click at [459, 184] on div "EnglishForKids" at bounding box center [464, 184] width 72 height 14
type textarea "*"
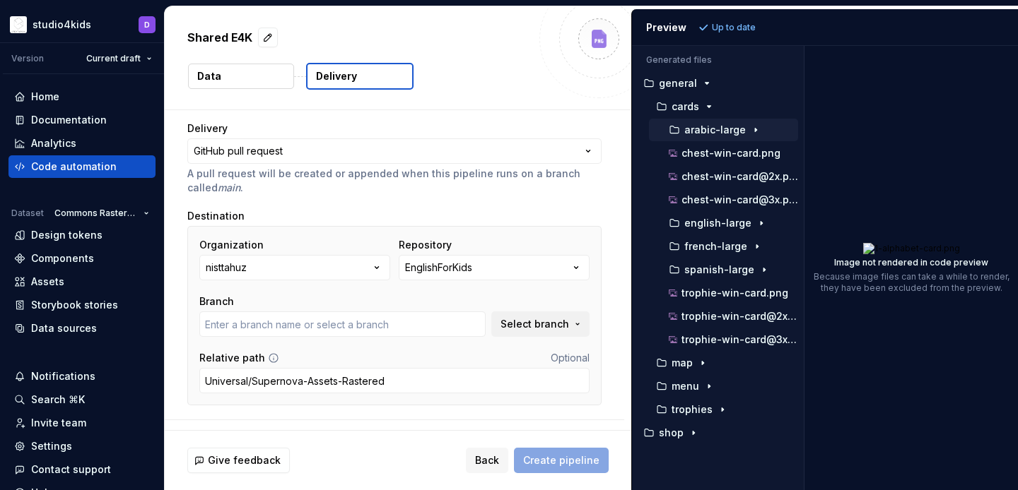
type textarea "*"
type input "main"
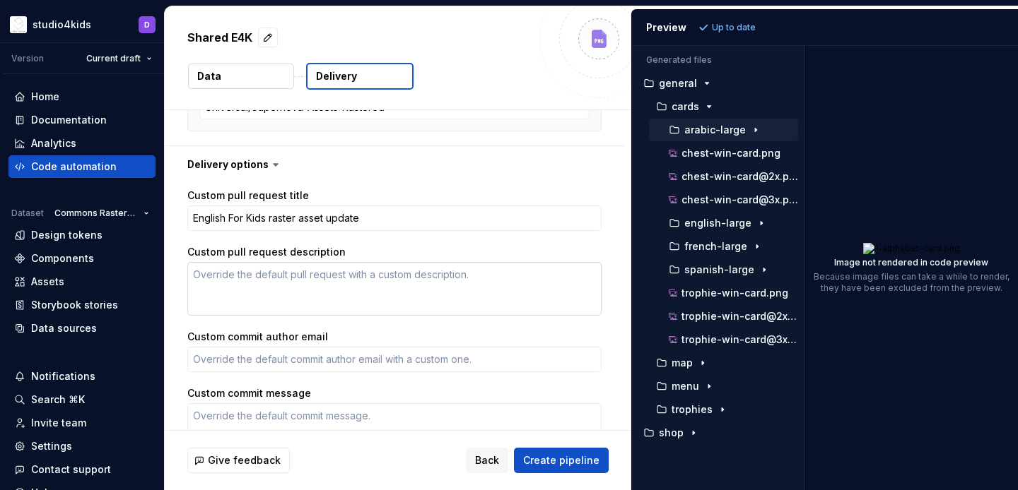
scroll to position [322, 0]
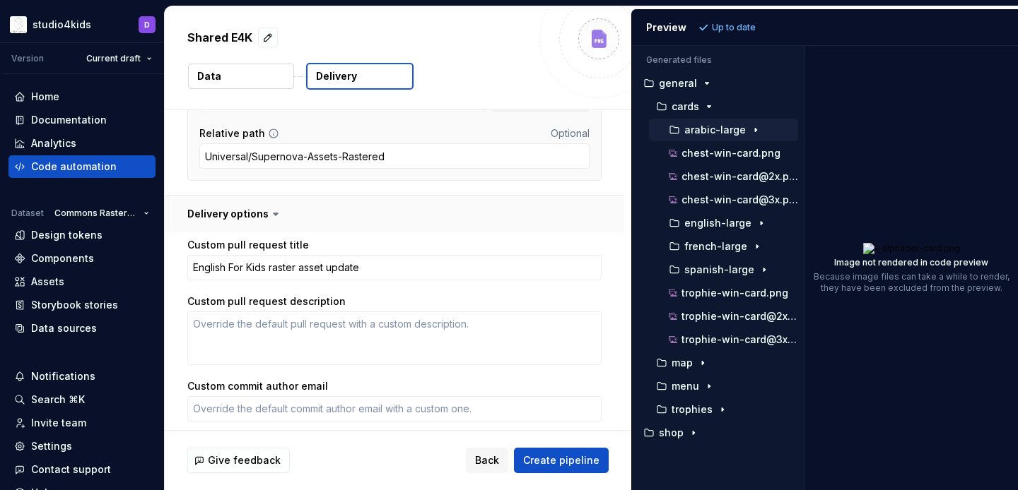
click at [249, 212] on button "button" at bounding box center [394, 214] width 459 height 37
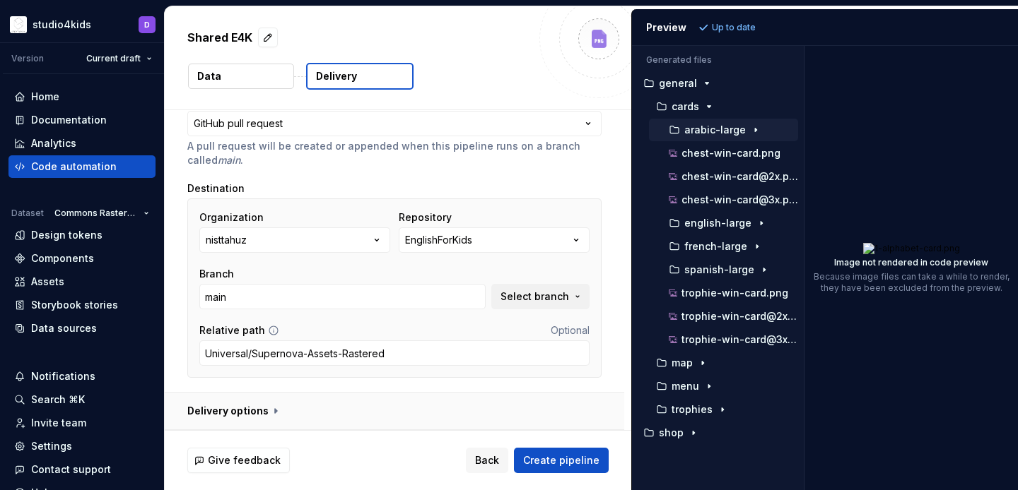
click at [260, 418] on button "button" at bounding box center [394, 411] width 459 height 37
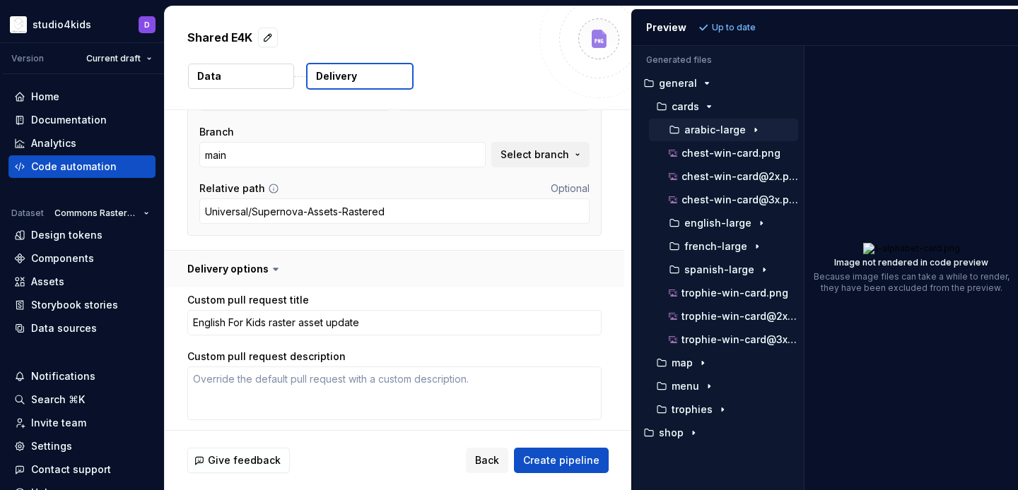
scroll to position [164, 0]
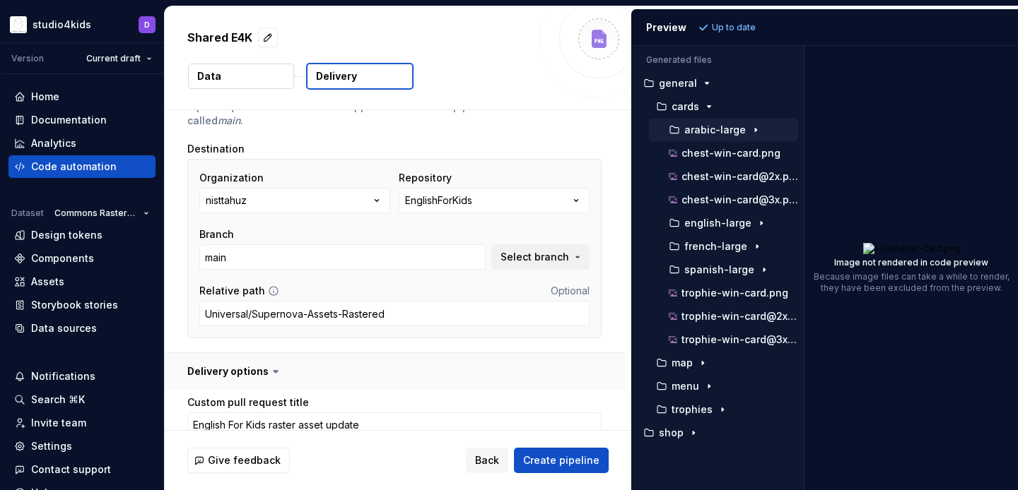
click at [237, 372] on button "button" at bounding box center [394, 371] width 459 height 37
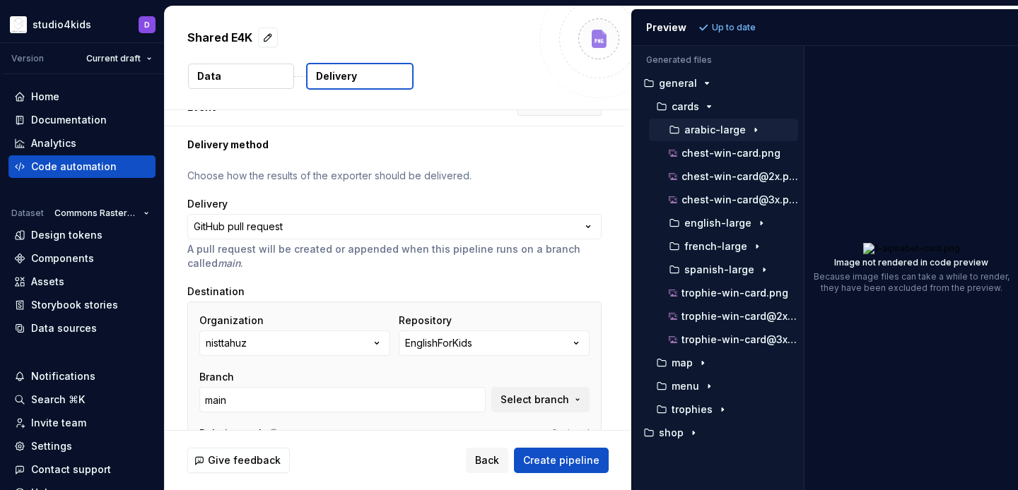
scroll to position [0, 0]
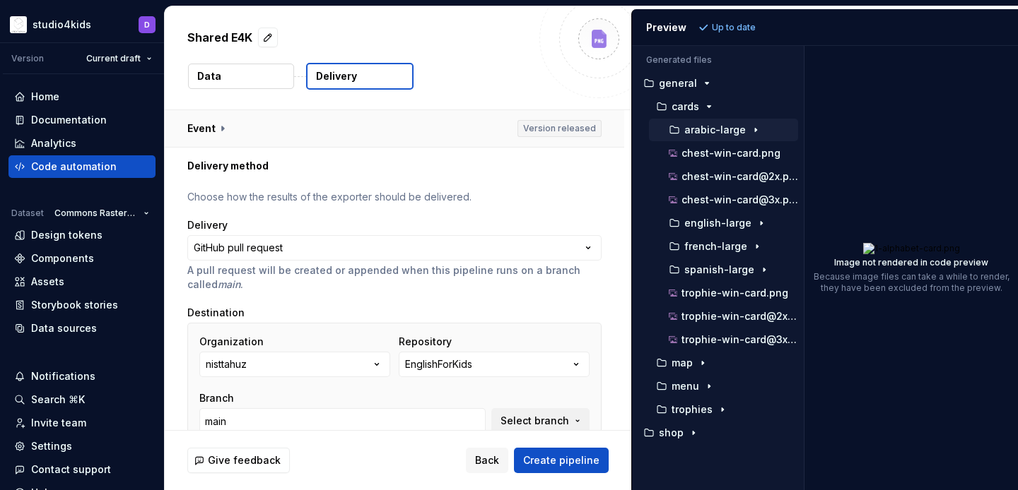
click at [208, 122] on button "button" at bounding box center [394, 128] width 459 height 37
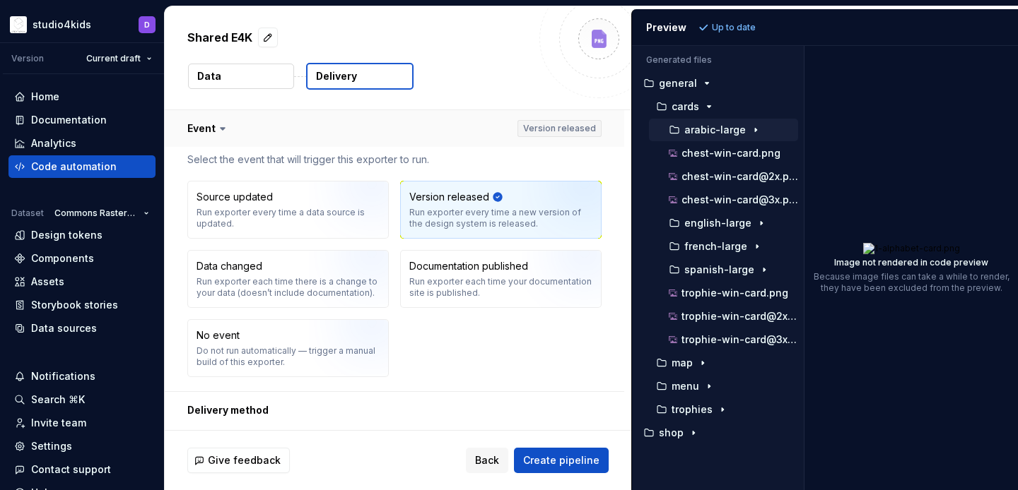
click at [208, 122] on button "button" at bounding box center [394, 128] width 459 height 37
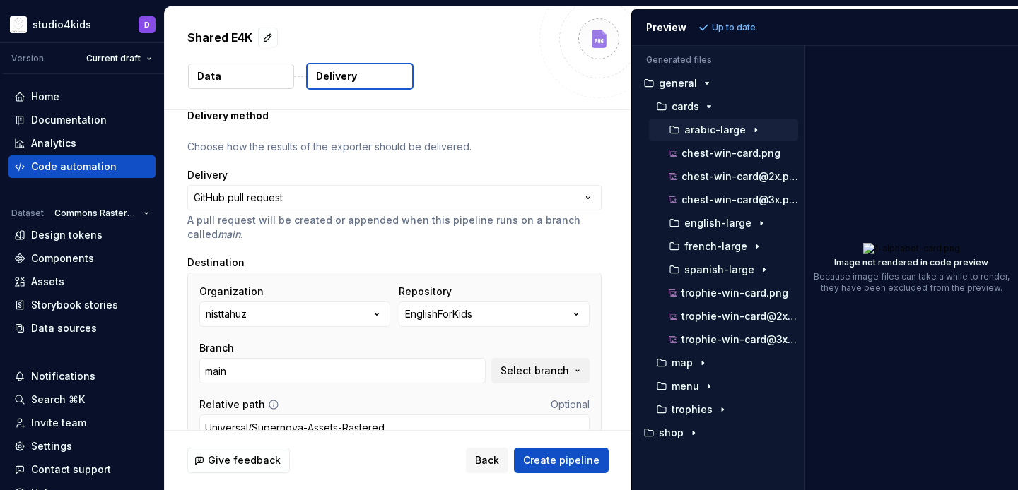
scroll to position [124, 0]
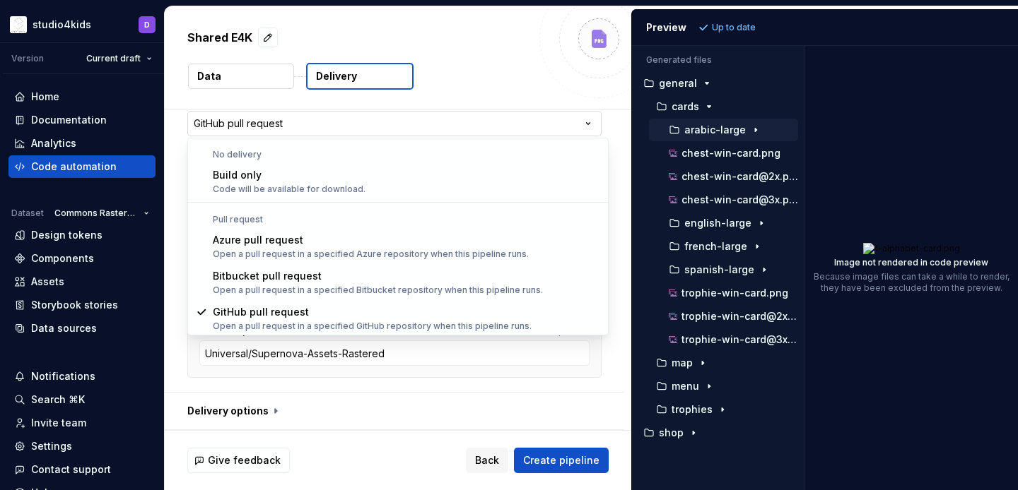
click at [309, 126] on html "**********" at bounding box center [509, 245] width 1018 height 490
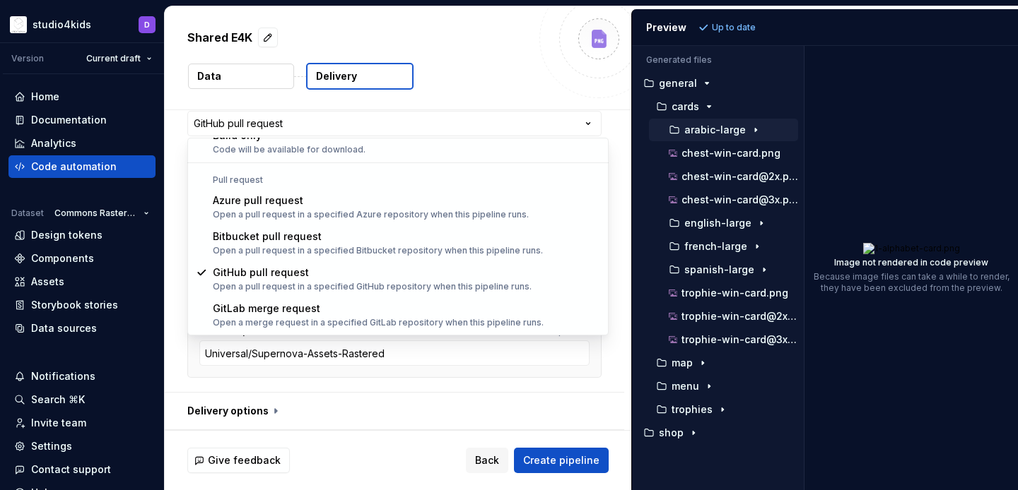
click at [426, 380] on html "**********" at bounding box center [509, 245] width 1018 height 490
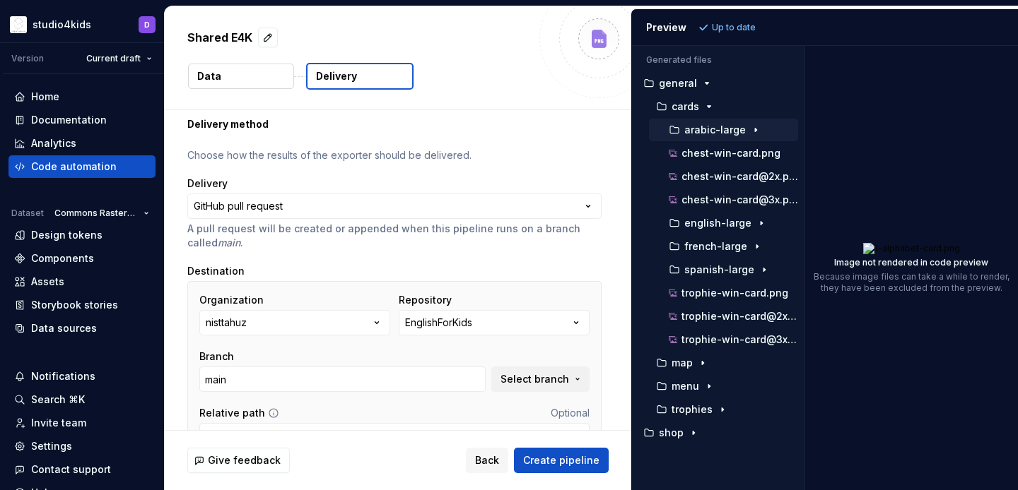
scroll to position [0, 0]
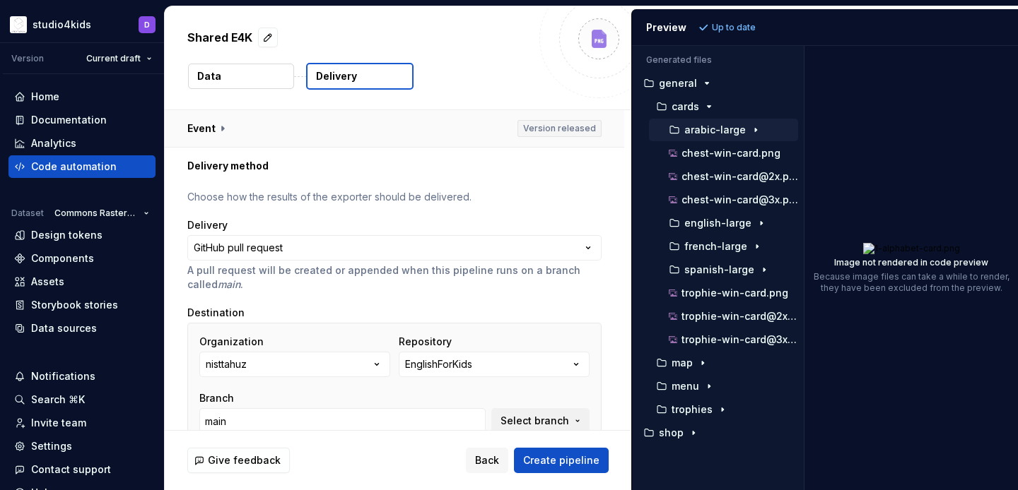
click at [297, 128] on button "button" at bounding box center [394, 128] width 459 height 37
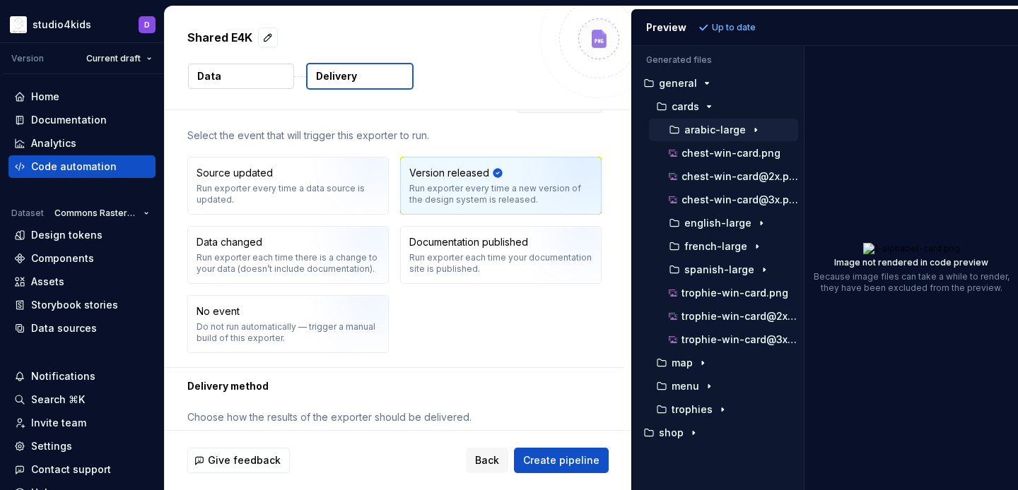
scroll to position [369, 0]
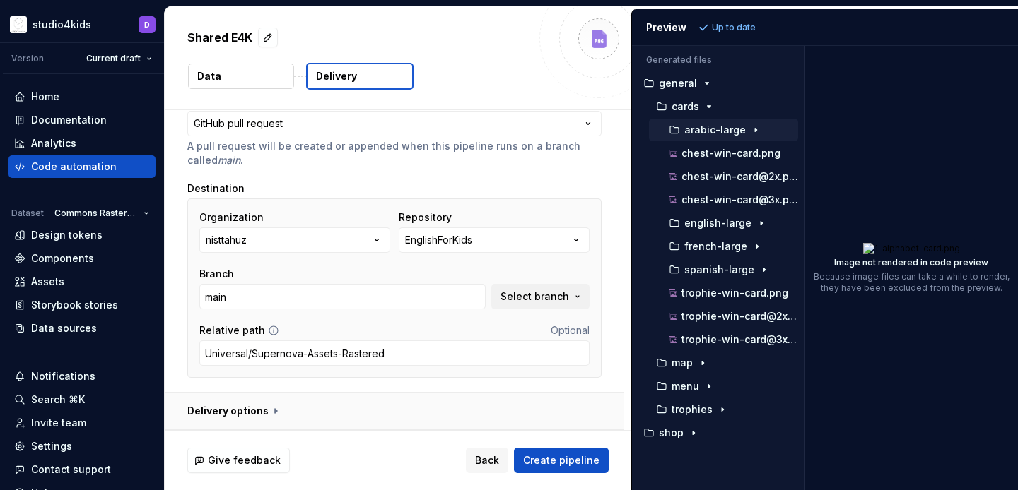
click at [208, 406] on button "button" at bounding box center [394, 411] width 459 height 37
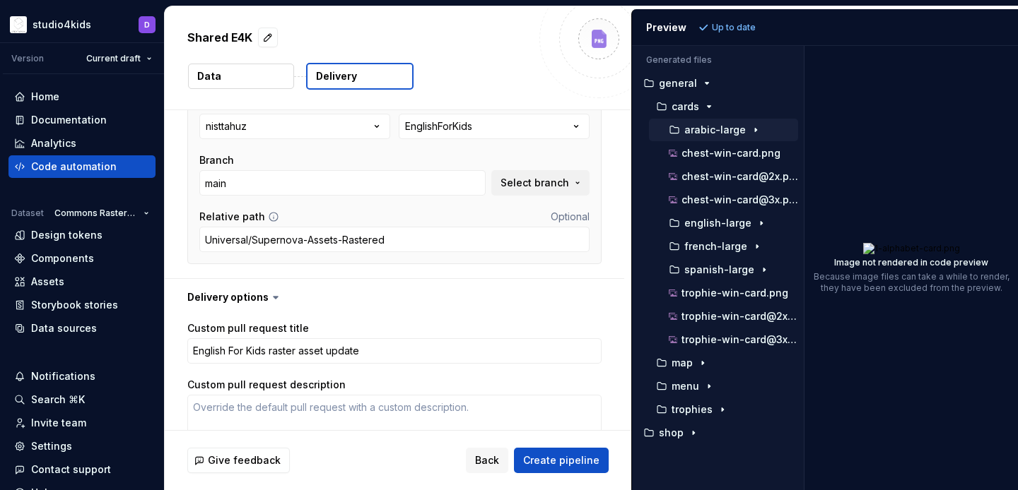
scroll to position [410, 0]
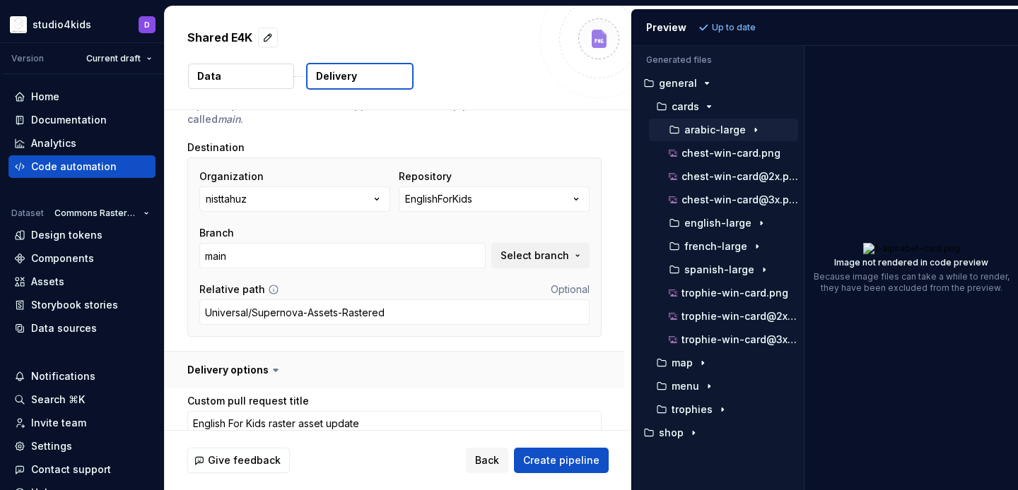
click at [204, 370] on button "button" at bounding box center [394, 370] width 459 height 37
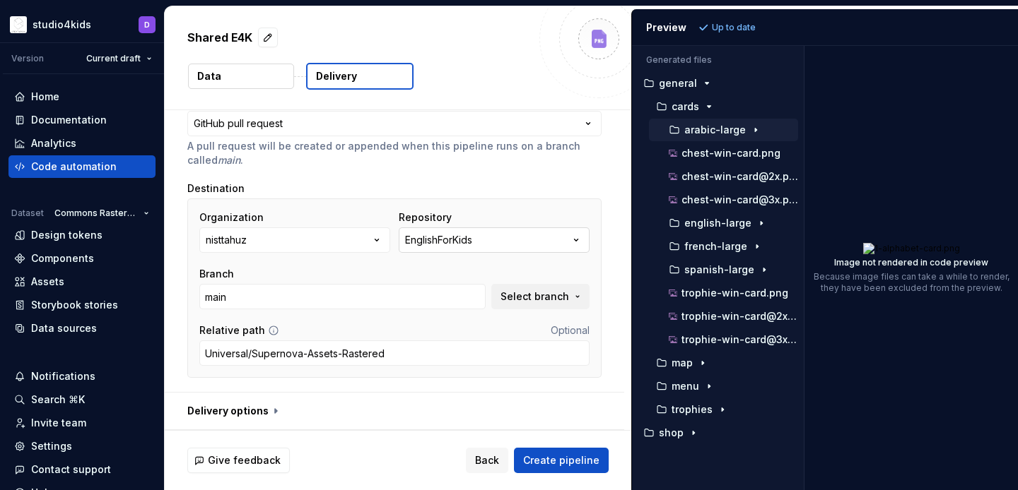
click at [507, 239] on button "EnglishForKids" at bounding box center [494, 240] width 191 height 25
click at [526, 188] on div "Destination" at bounding box center [394, 189] width 414 height 14
click at [544, 456] on span "Create pipeline" at bounding box center [561, 461] width 76 height 14
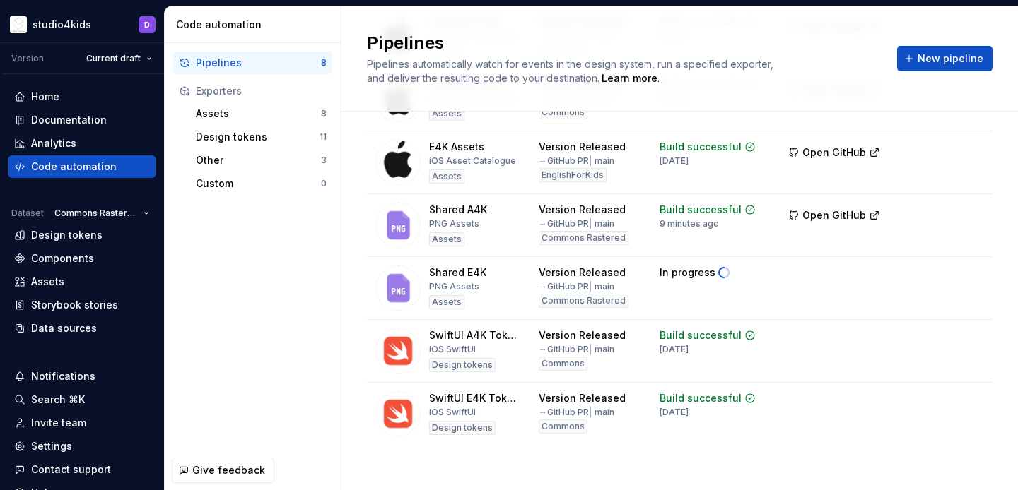
scroll to position [226, 0]
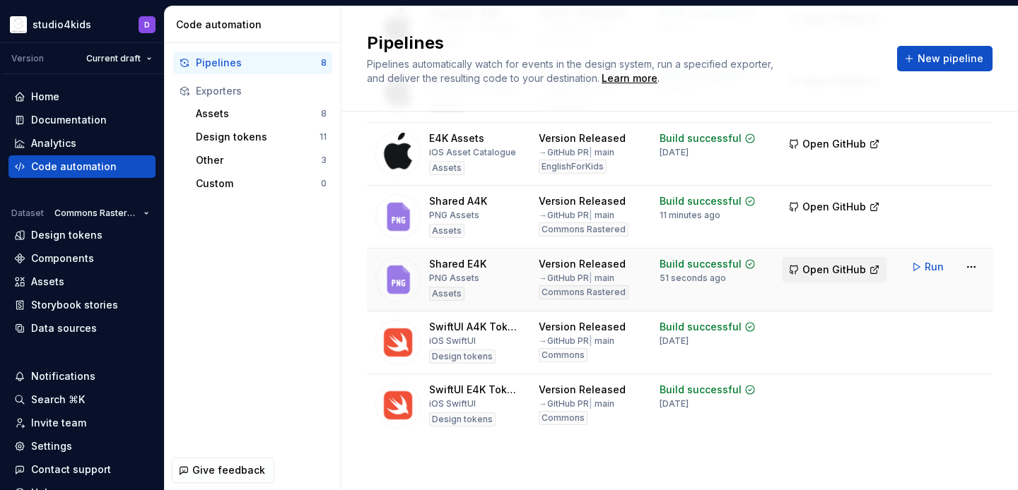
click at [832, 269] on span "Open GitHub" at bounding box center [834, 270] width 64 height 14
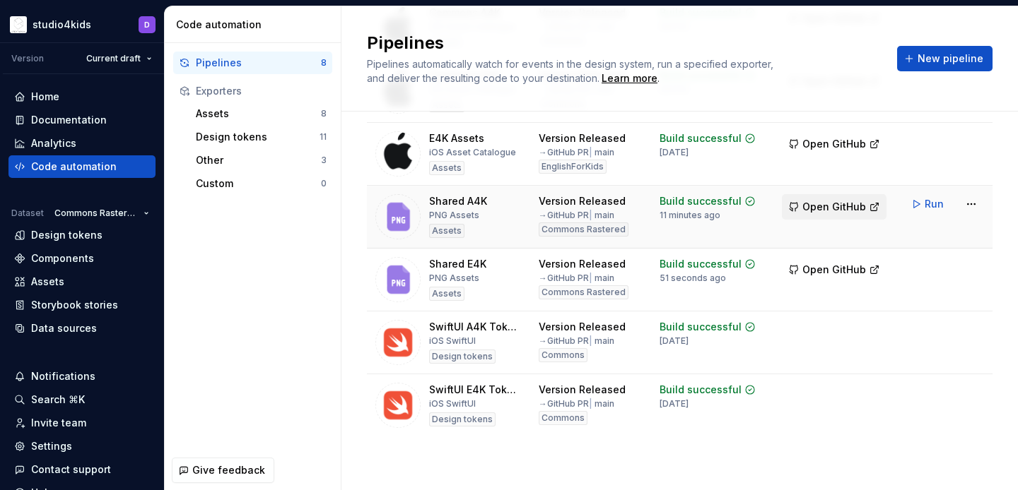
click at [830, 201] on span "Open GitHub" at bounding box center [834, 207] width 64 height 14
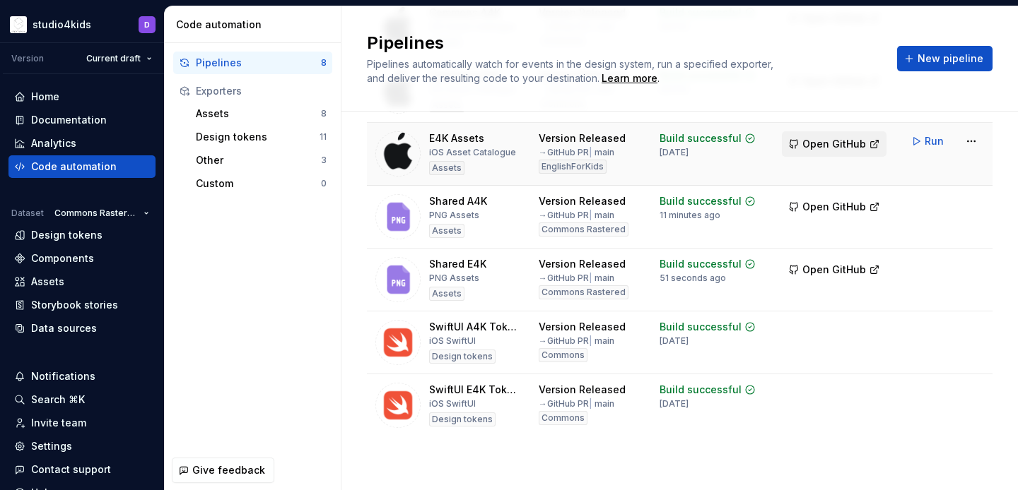
click at [820, 143] on span "Open GitHub" at bounding box center [834, 144] width 64 height 14
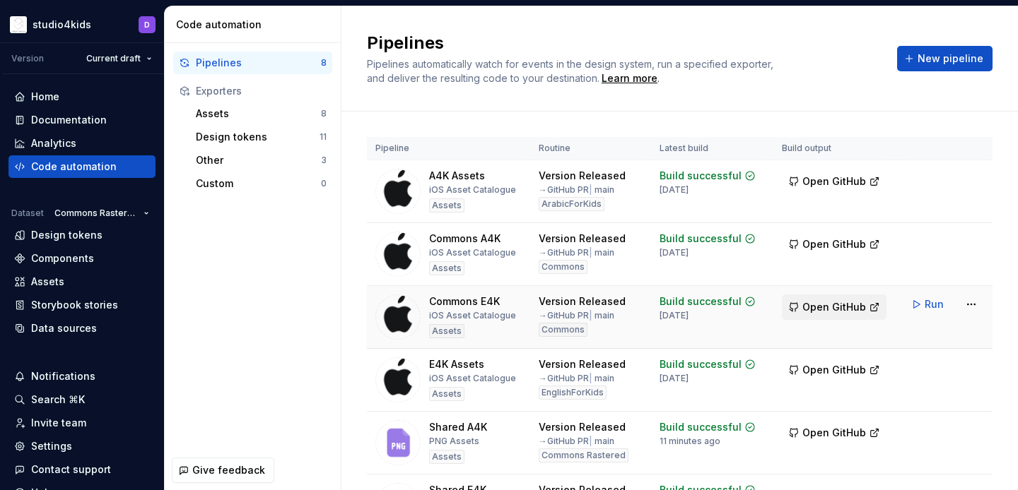
click at [834, 299] on button "Open GitHub" at bounding box center [834, 307] width 105 height 25
click at [815, 244] on span "Open GitHub" at bounding box center [834, 244] width 64 height 14
click at [810, 176] on span "Open GitHub" at bounding box center [834, 182] width 64 height 14
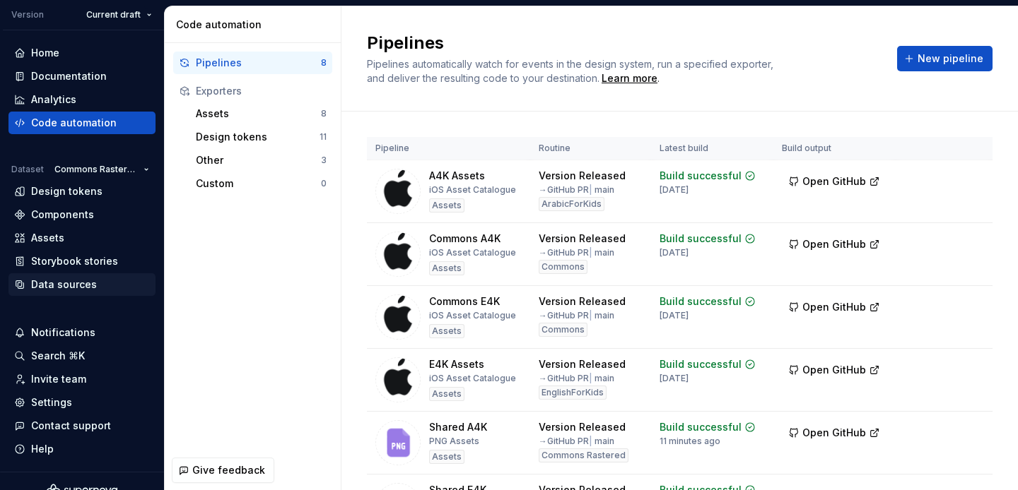
scroll to position [63, 0]
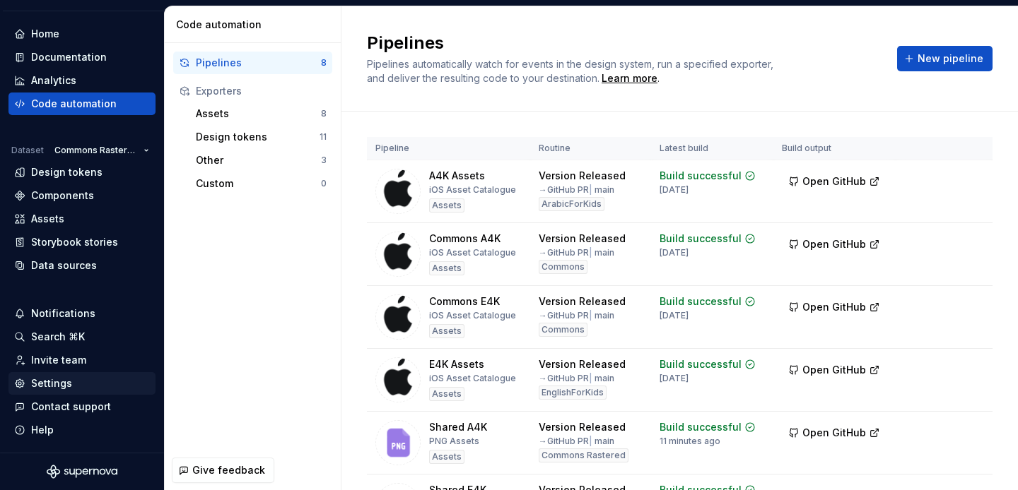
click at [66, 388] on div "Settings" at bounding box center [51, 384] width 41 height 14
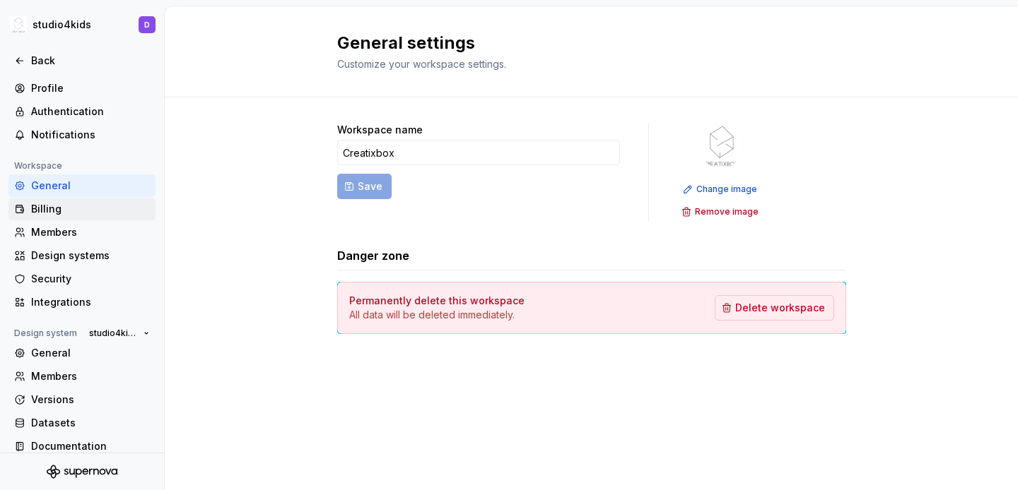
scroll to position [34, 0]
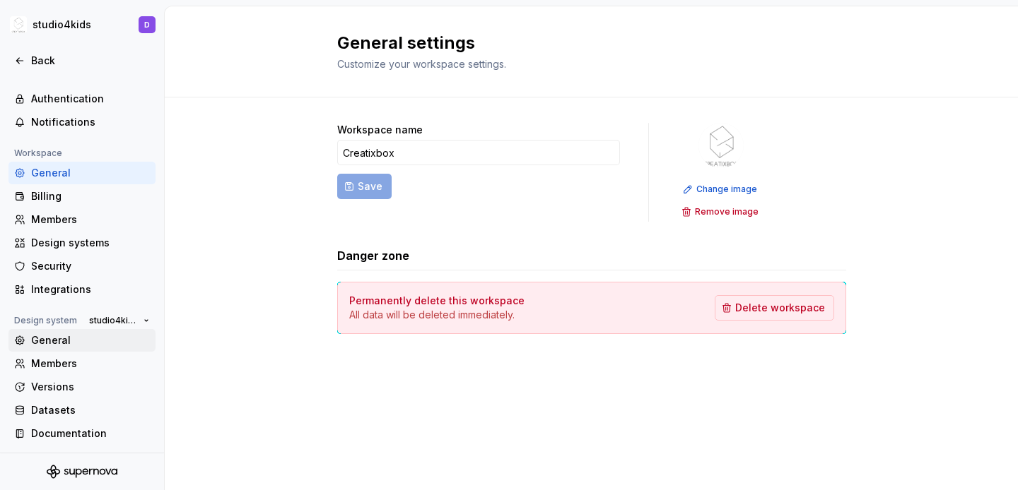
click at [37, 341] on div "General" at bounding box center [90, 341] width 119 height 14
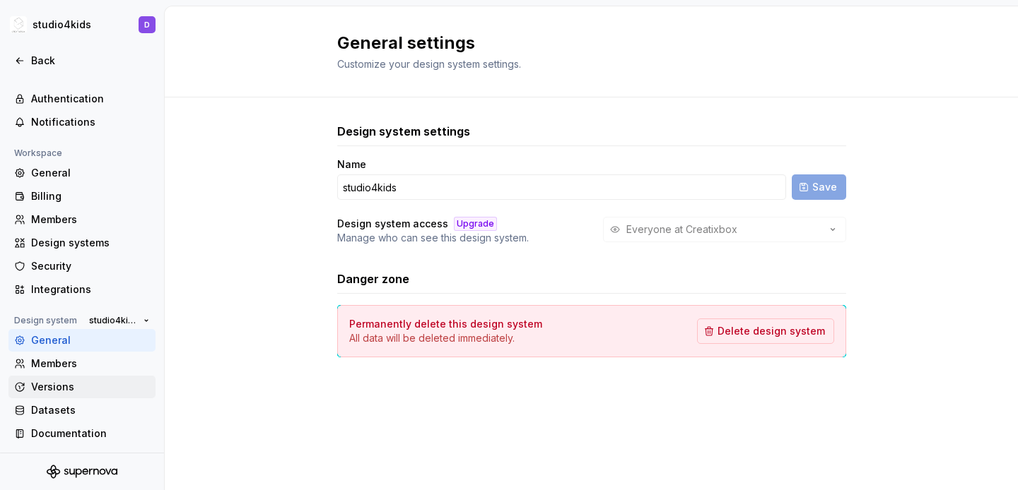
click at [55, 384] on div "Versions" at bounding box center [90, 387] width 119 height 14
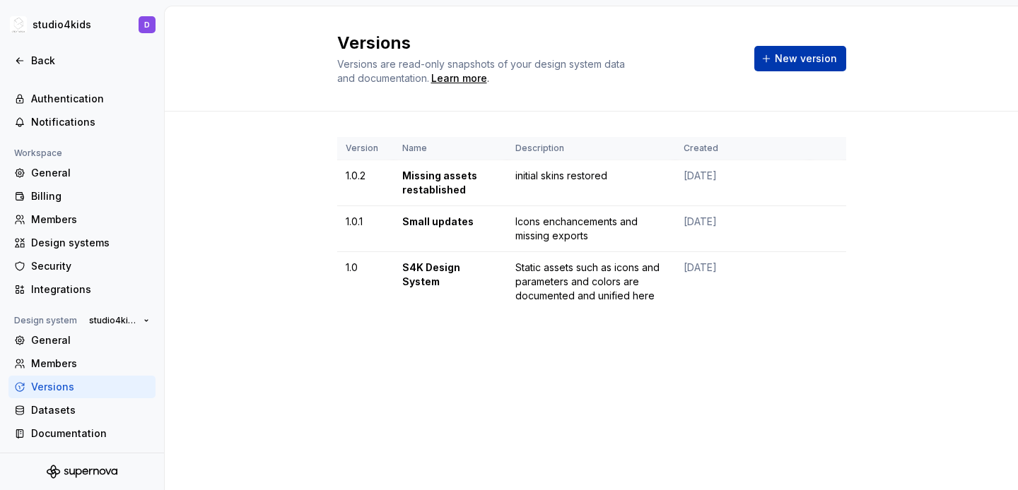
click at [785, 65] on span "New version" at bounding box center [805, 59] width 62 height 14
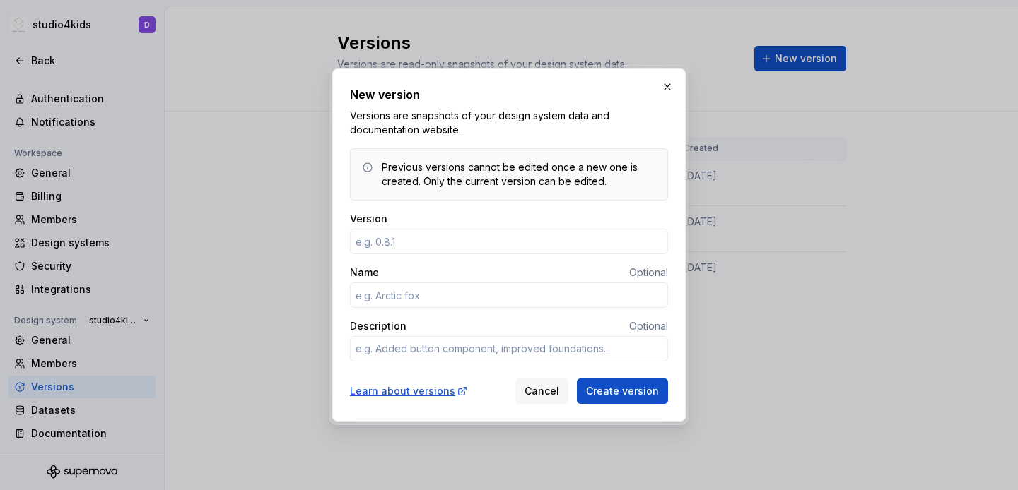
type textarea "*"
type input "1.1"
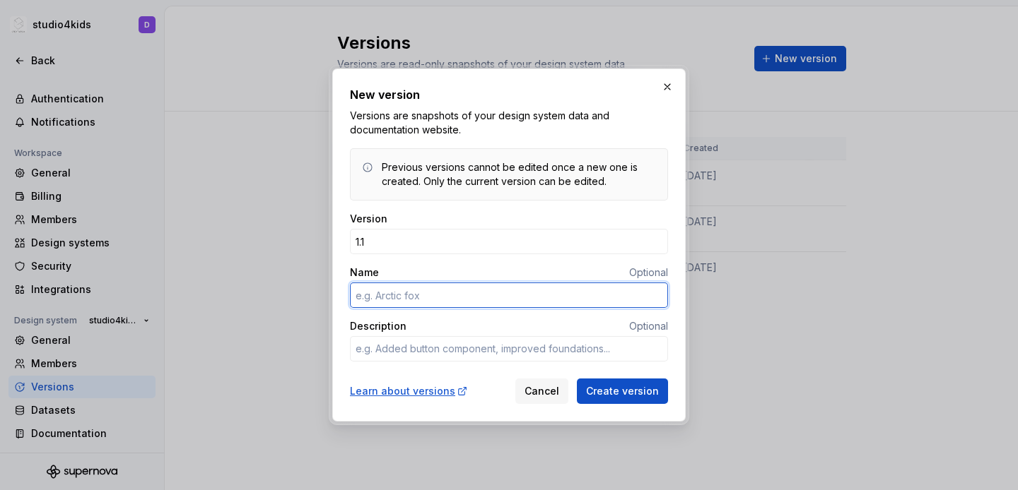
click at [473, 300] on input "Name" at bounding box center [509, 295] width 318 height 25
type textarea "*"
type input "L"
type textarea "*"
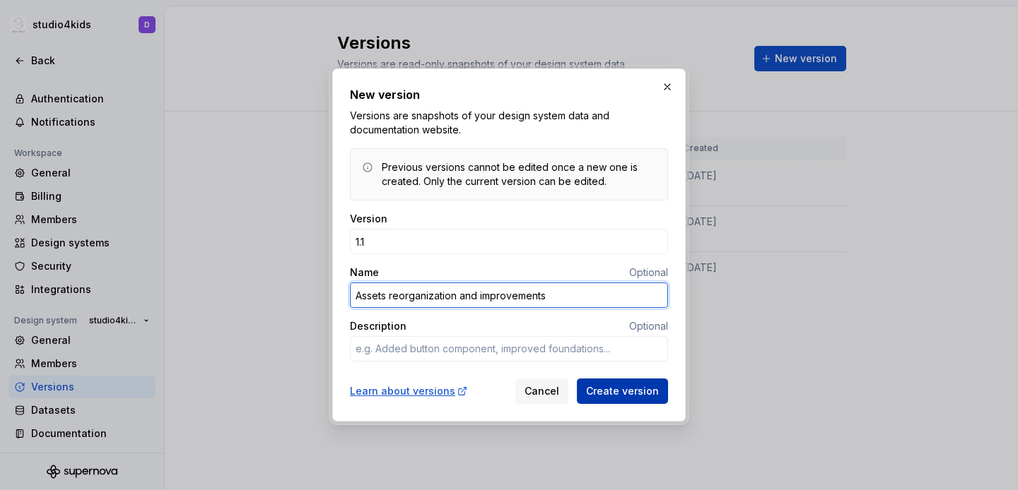
type input "Assets reorganization and improvements"
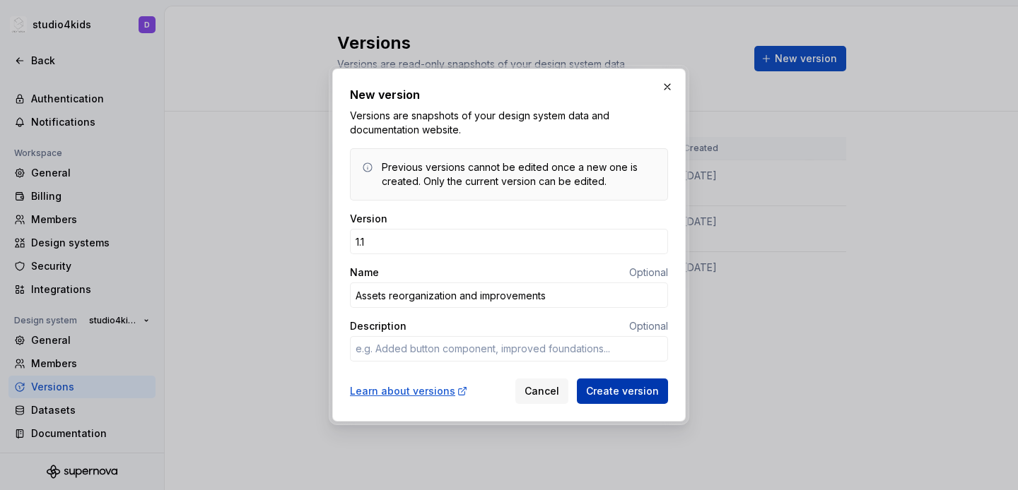
click at [625, 394] on span "Create version" at bounding box center [622, 391] width 73 height 14
type textarea "*"
